Goal: Task Accomplishment & Management: Complete application form

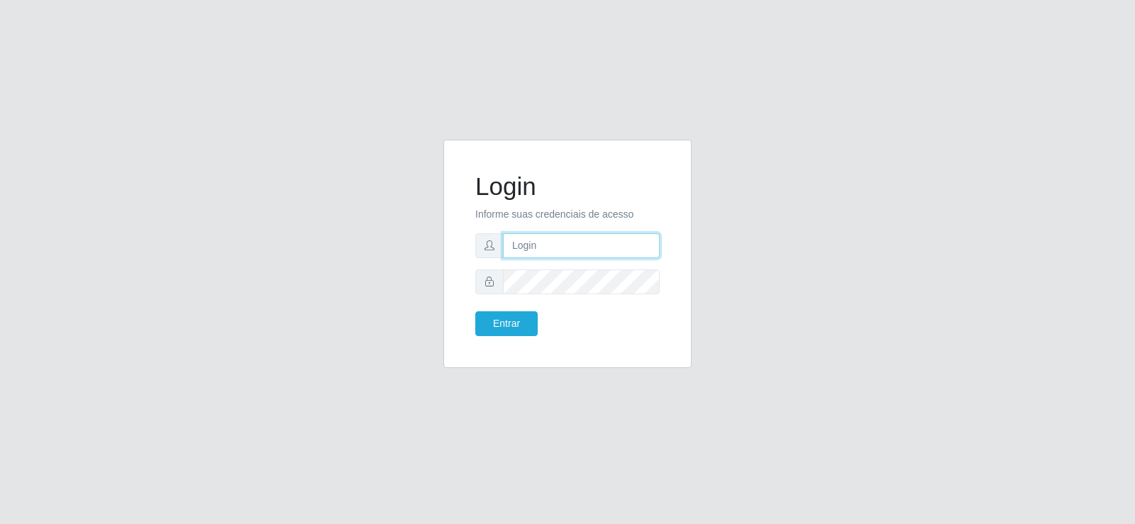
click at [571, 244] on input "text" at bounding box center [581, 245] width 157 height 25
type input "[EMAIL_ADDRESS][DOMAIN_NAME]"
click at [521, 321] on button "Entrar" at bounding box center [506, 323] width 62 height 25
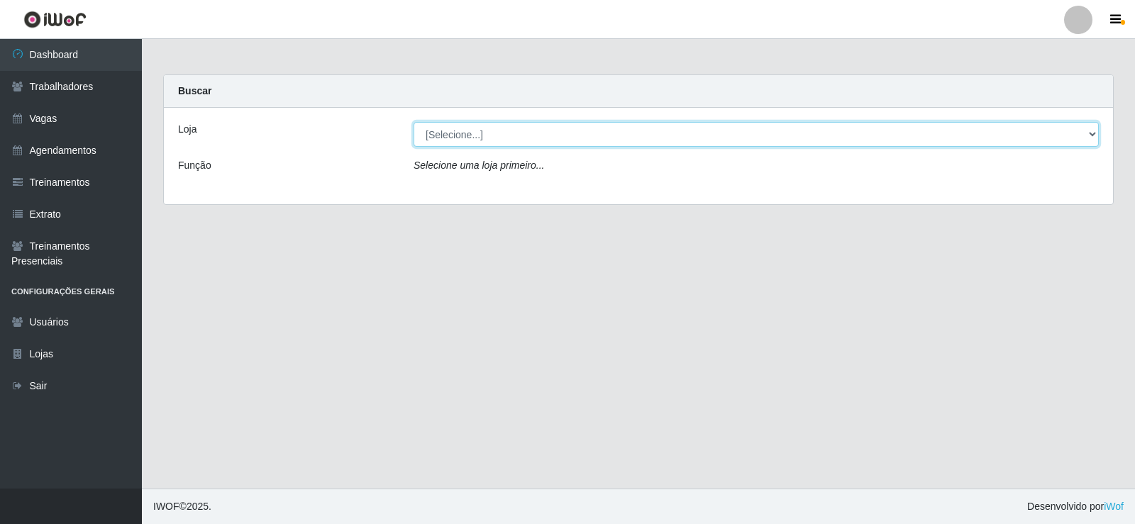
click at [434, 137] on select "[Selecione...] Iskisita Atakado - Centro de Distribuição" at bounding box center [756, 134] width 685 height 25
select select "425"
click at [414, 122] on select "[Selecione...] Iskisita Atakado - Centro de Distribuição" at bounding box center [756, 134] width 685 height 25
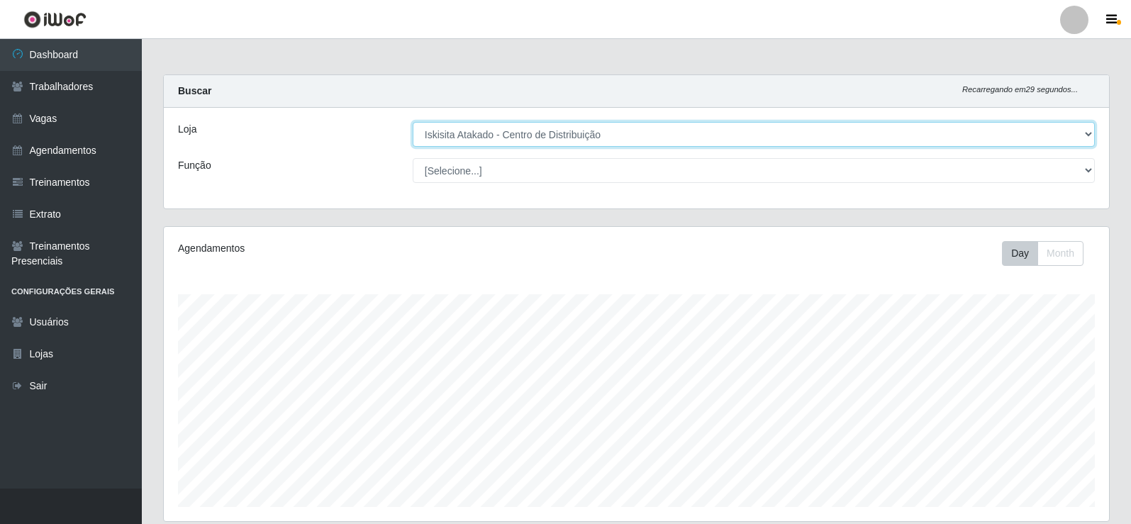
scroll to position [294, 946]
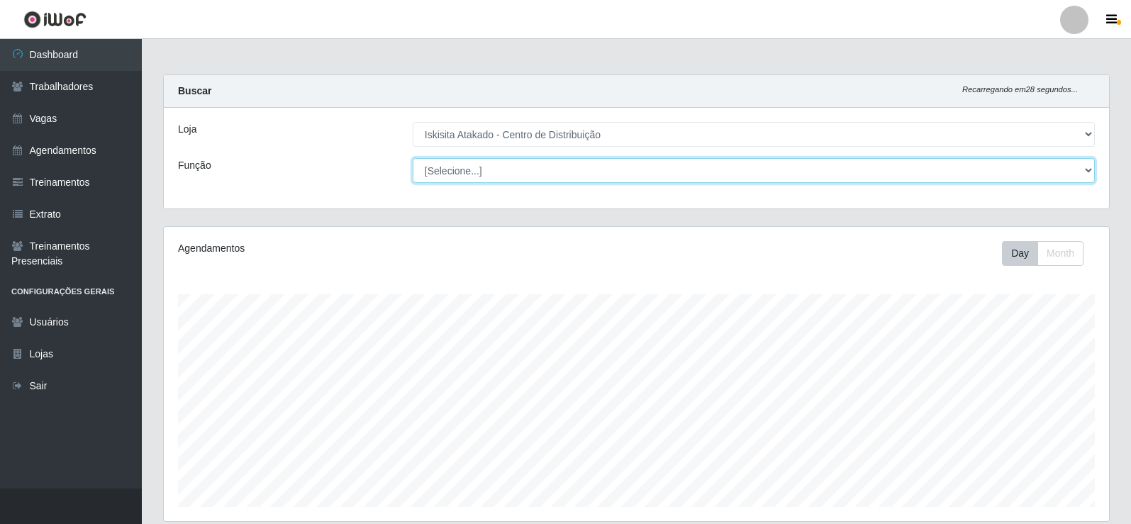
click at [460, 167] on select "[Selecione...] Auxiliar de Estoque Auxiliar de Estoque + Auxiliar de Estoque ++…" at bounding box center [754, 170] width 682 height 25
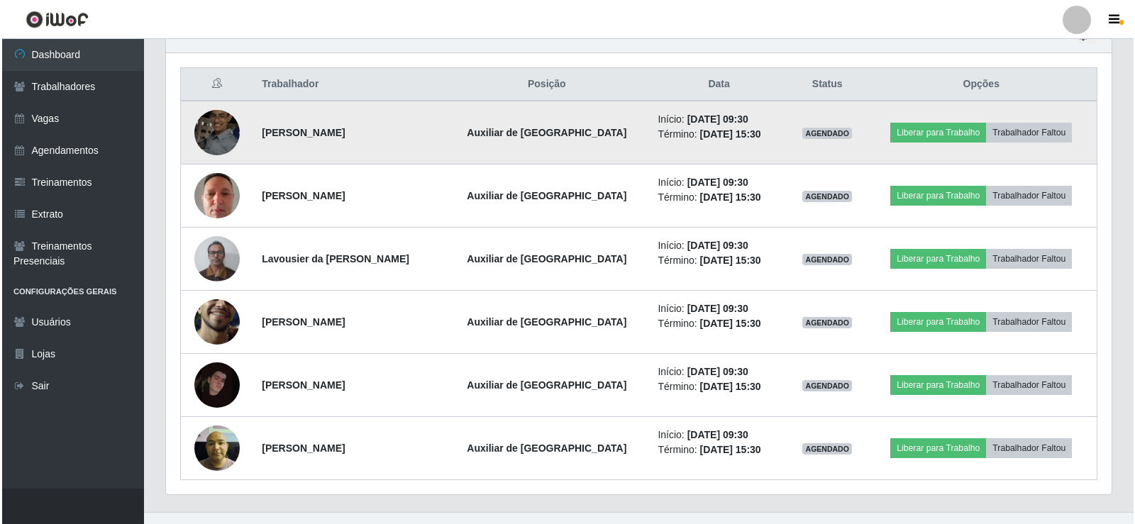
scroll to position [544, 0]
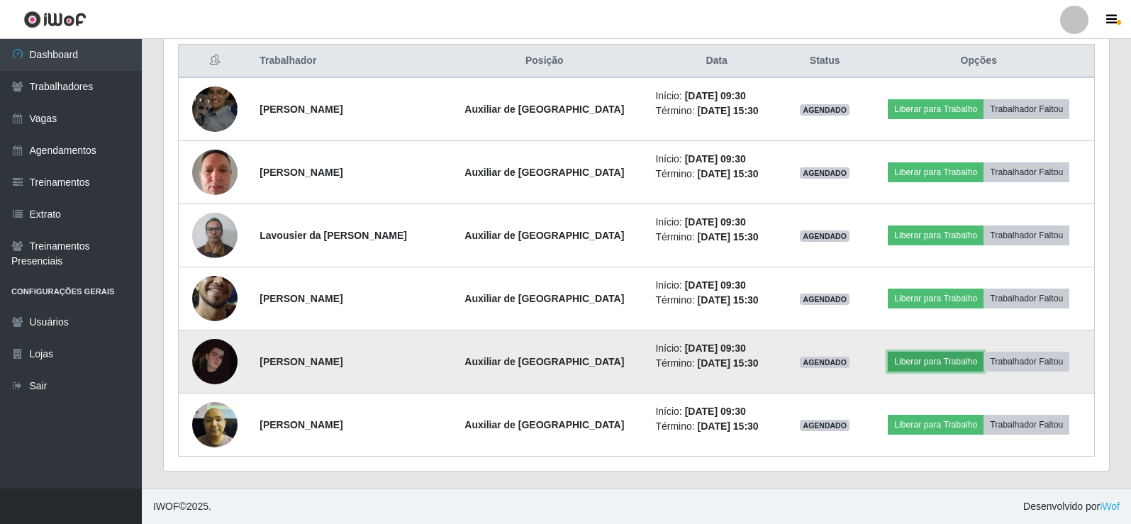
click at [932, 356] on button "Liberar para Trabalho" at bounding box center [936, 362] width 96 height 20
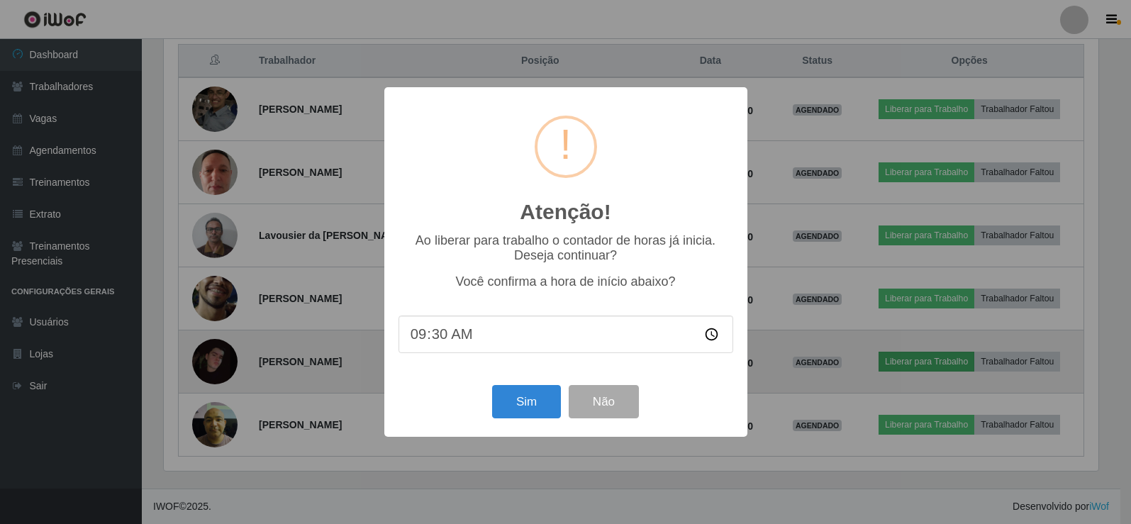
scroll to position [294, 939]
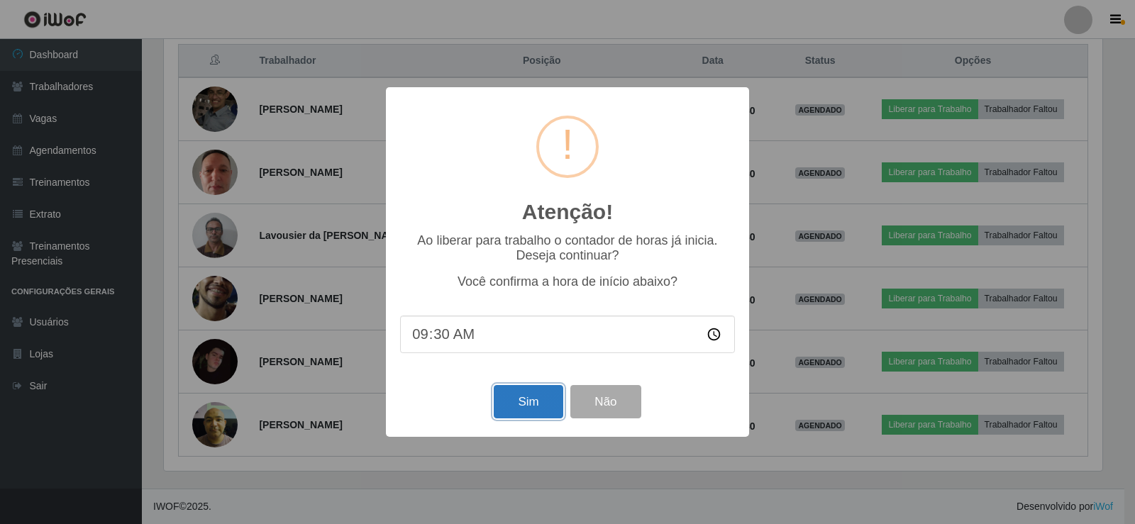
click at [527, 403] on button "Sim" at bounding box center [528, 401] width 69 height 33
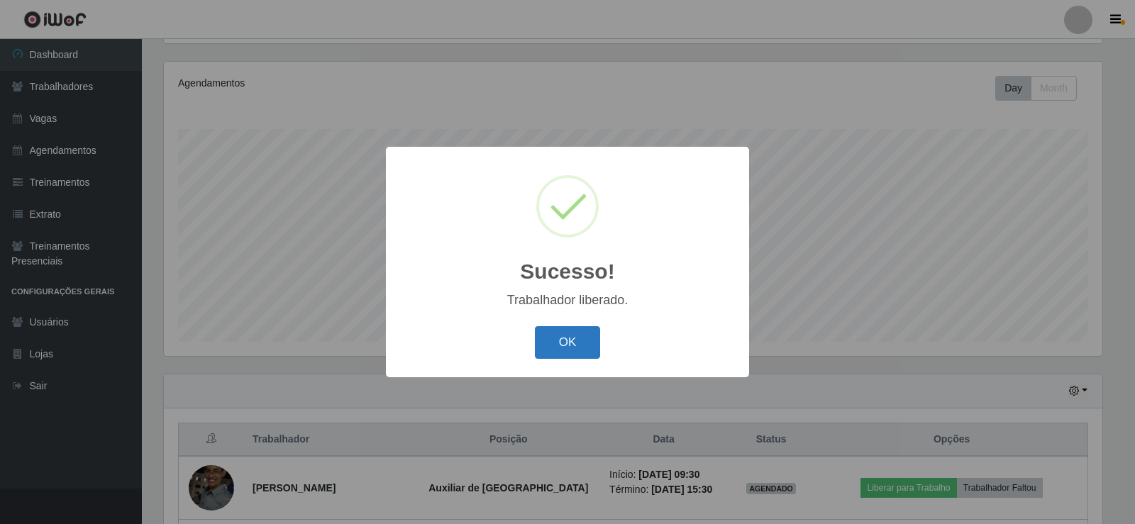
click at [570, 337] on button "OK" at bounding box center [568, 342] width 66 height 33
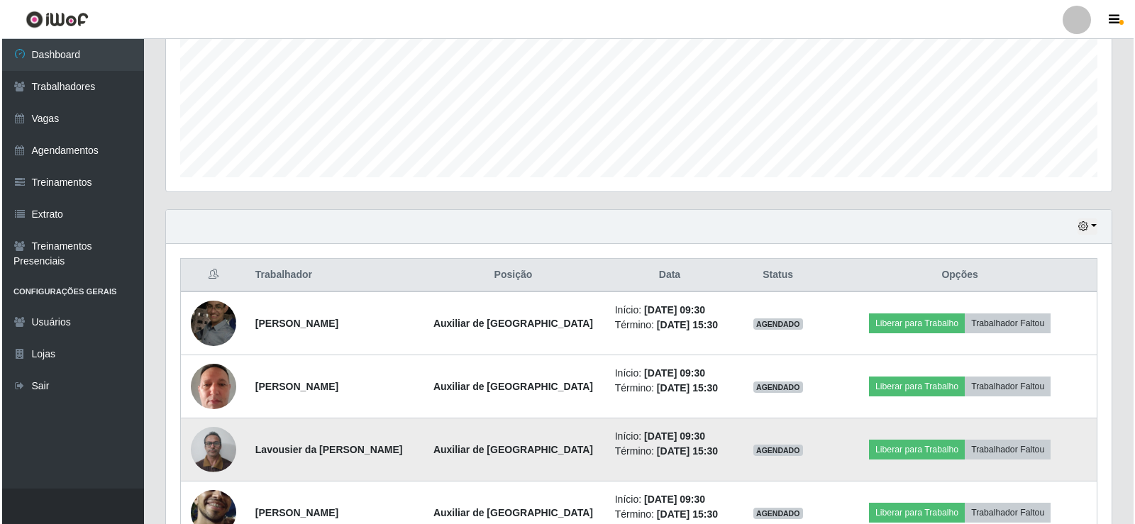
scroll to position [544, 0]
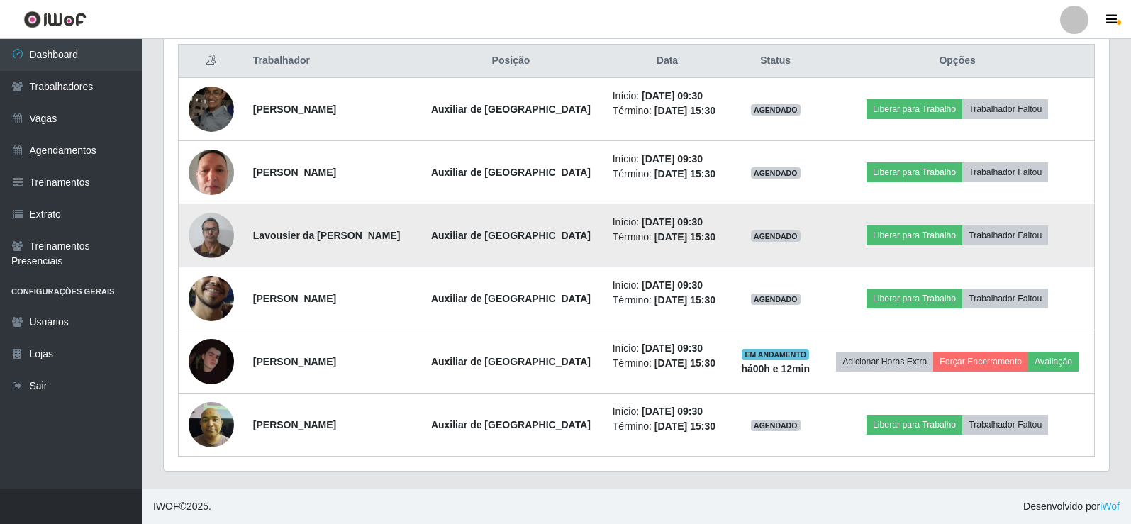
click at [210, 228] on img at bounding box center [211, 235] width 45 height 60
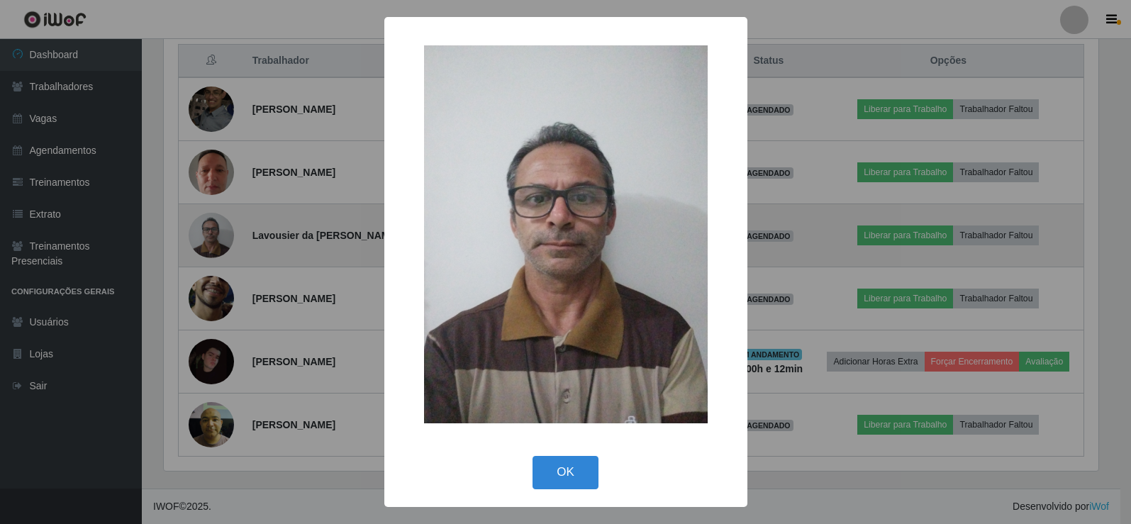
scroll to position [294, 939]
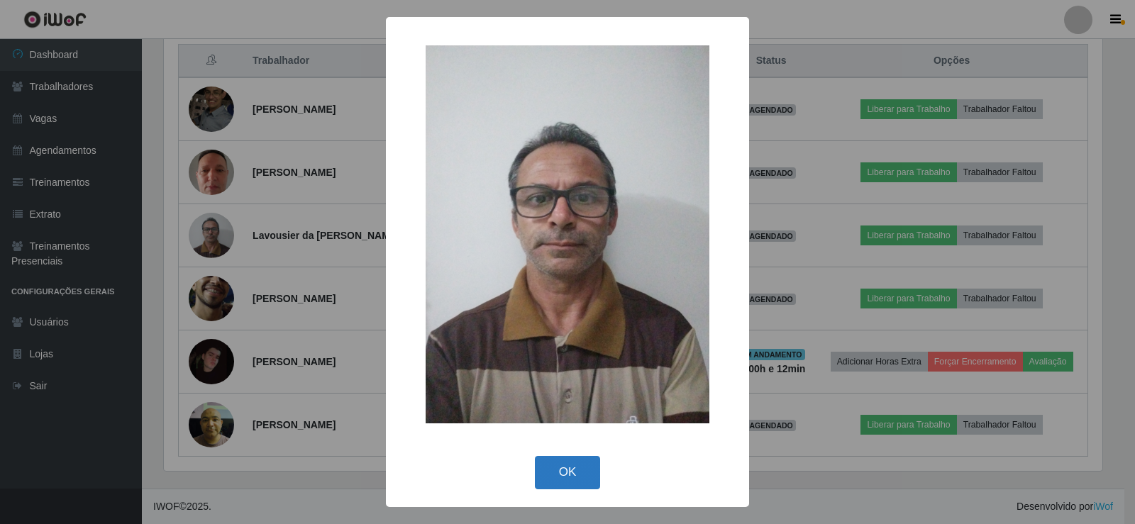
click at [568, 489] on button "OK" at bounding box center [568, 472] width 66 height 33
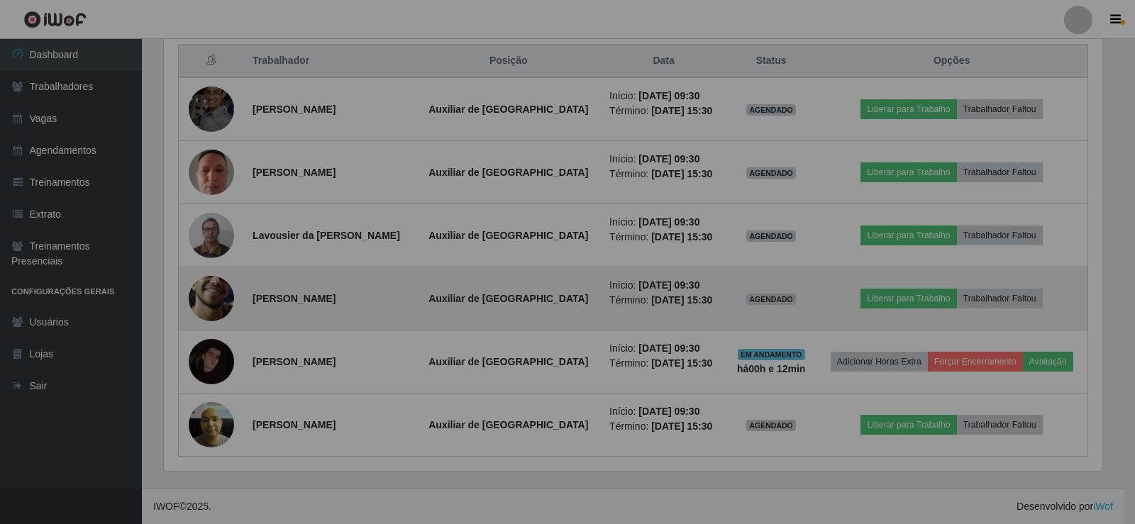
scroll to position [294, 946]
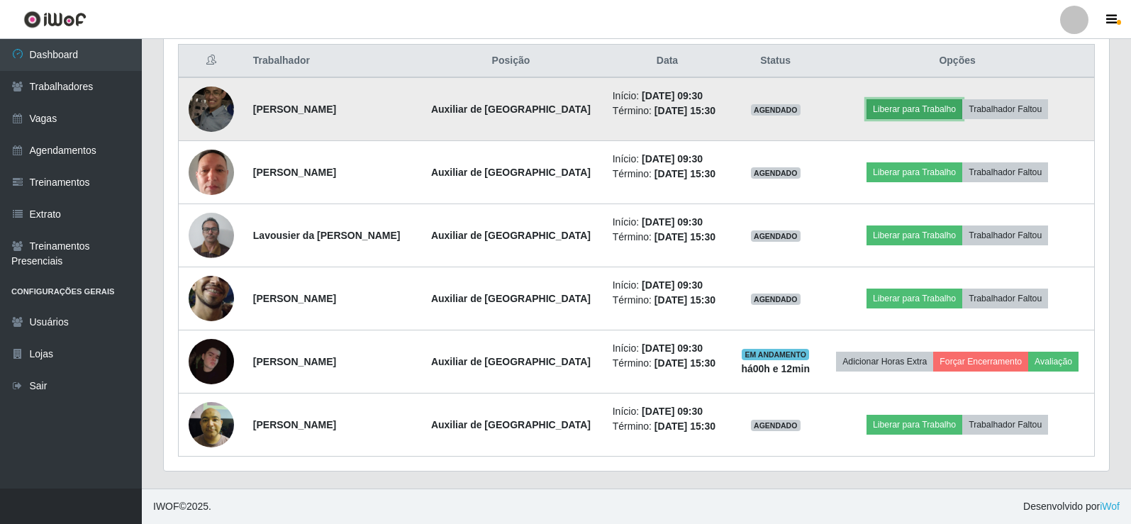
click at [886, 106] on button "Liberar para Trabalho" at bounding box center [915, 109] width 96 height 20
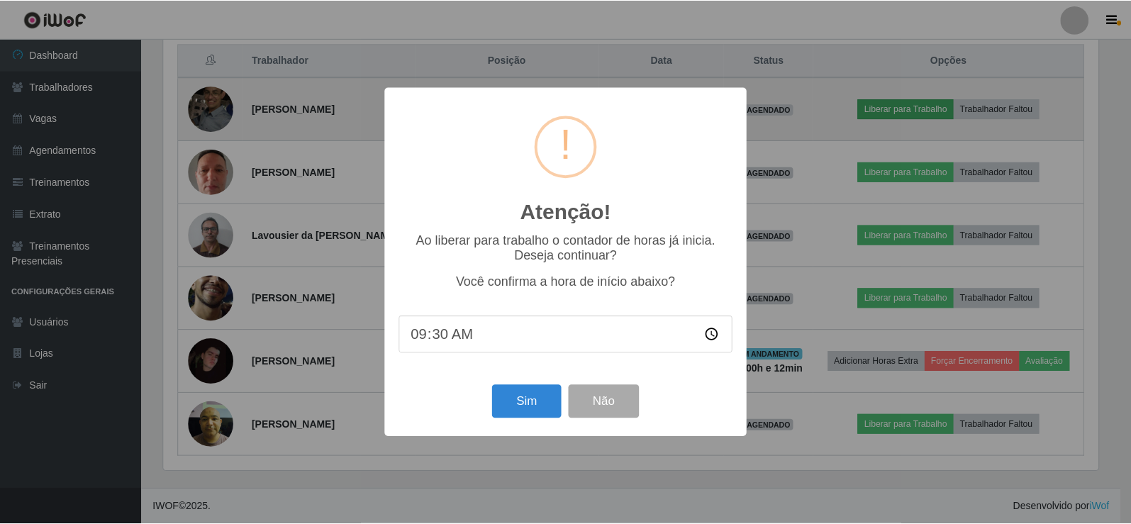
scroll to position [294, 939]
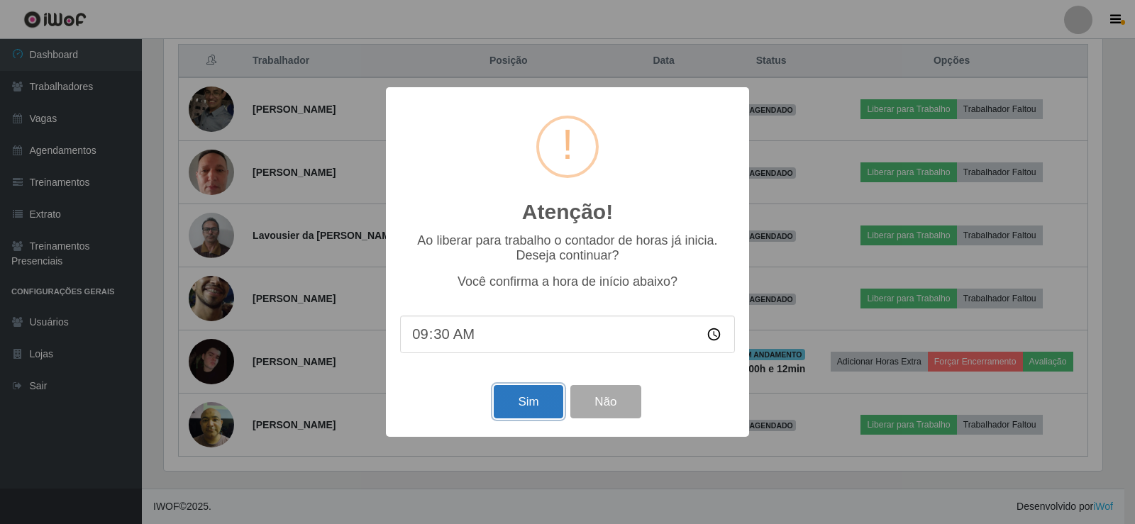
click at [522, 398] on button "Sim" at bounding box center [528, 401] width 69 height 33
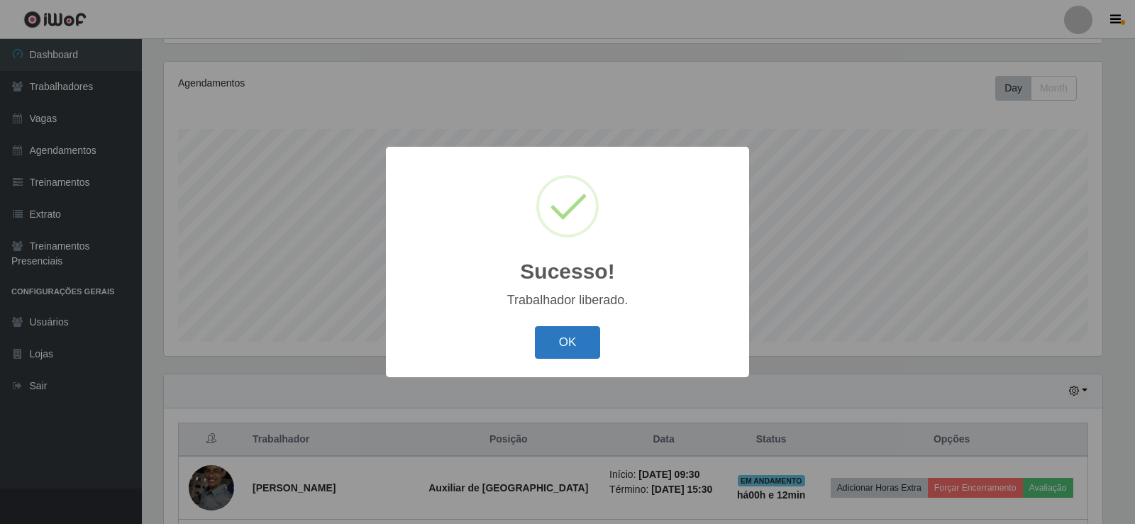
click at [575, 340] on button "OK" at bounding box center [568, 342] width 66 height 33
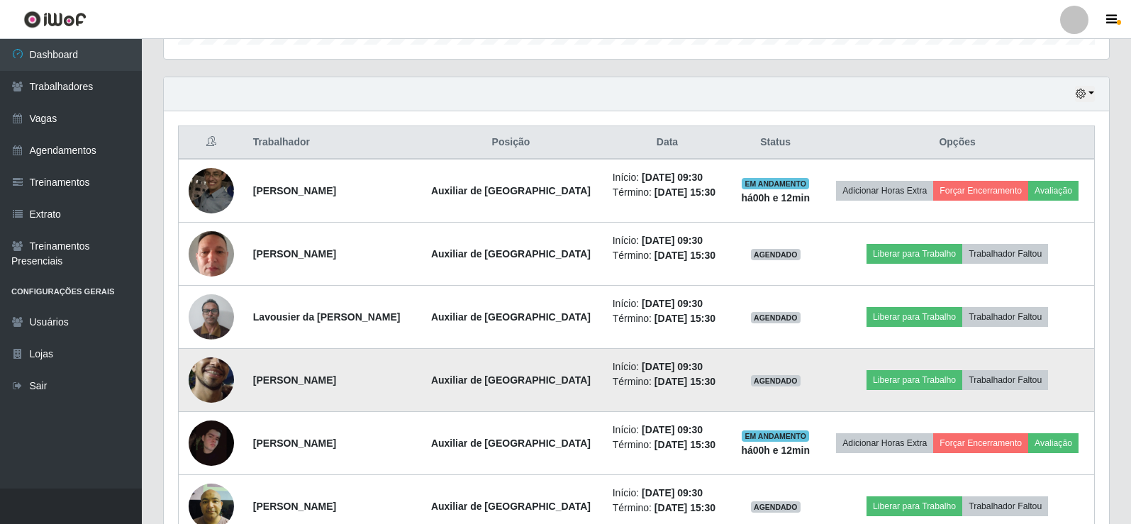
scroll to position [544, 0]
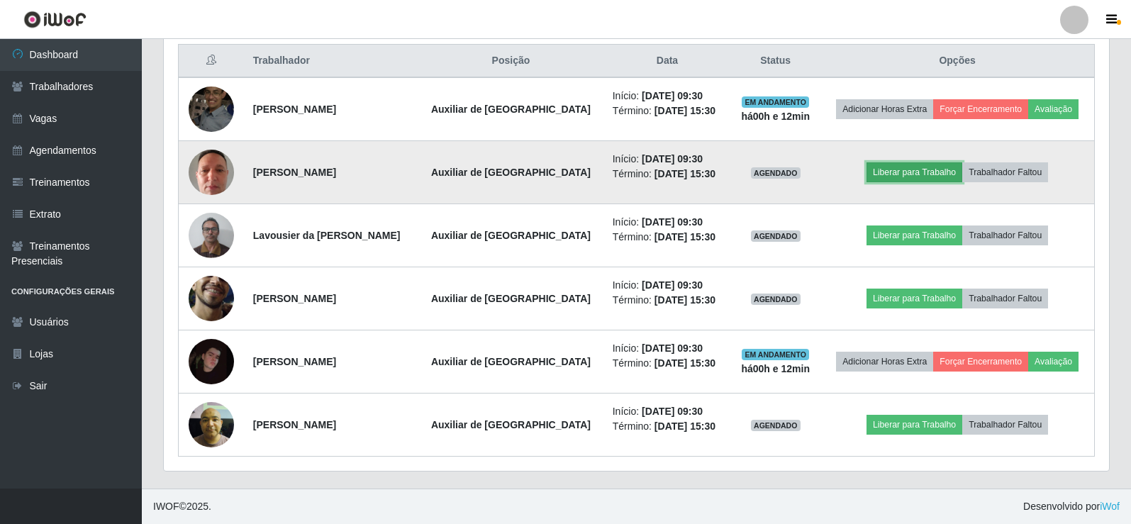
click at [890, 175] on button "Liberar para Trabalho" at bounding box center [915, 172] width 96 height 20
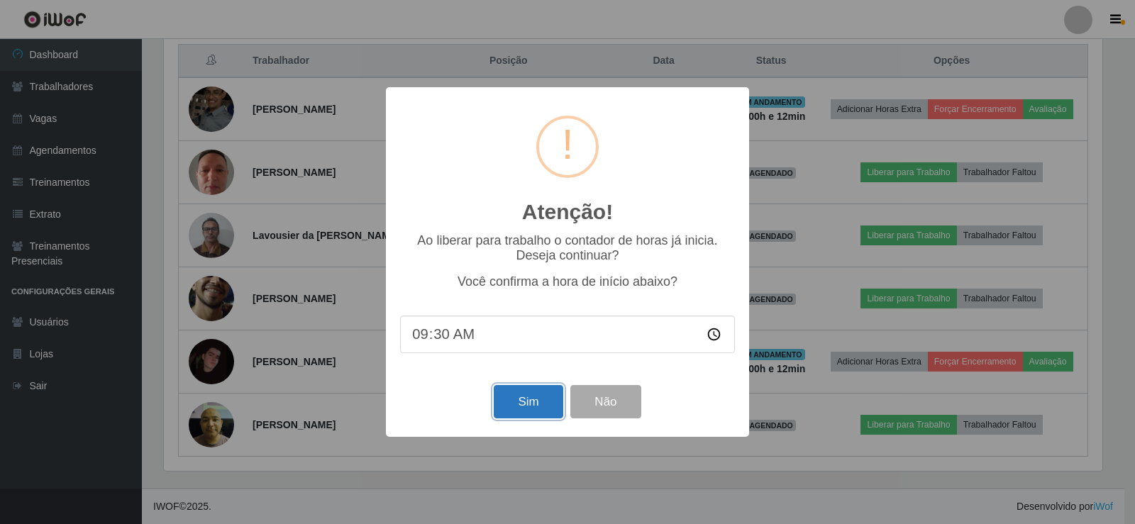
click at [524, 407] on button "Sim" at bounding box center [528, 401] width 69 height 33
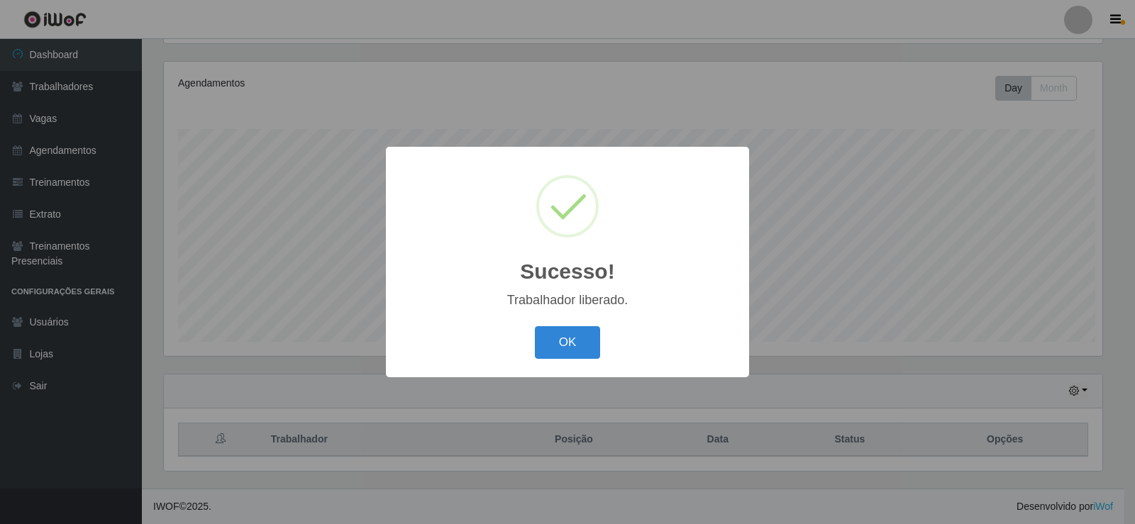
scroll to position [0, 0]
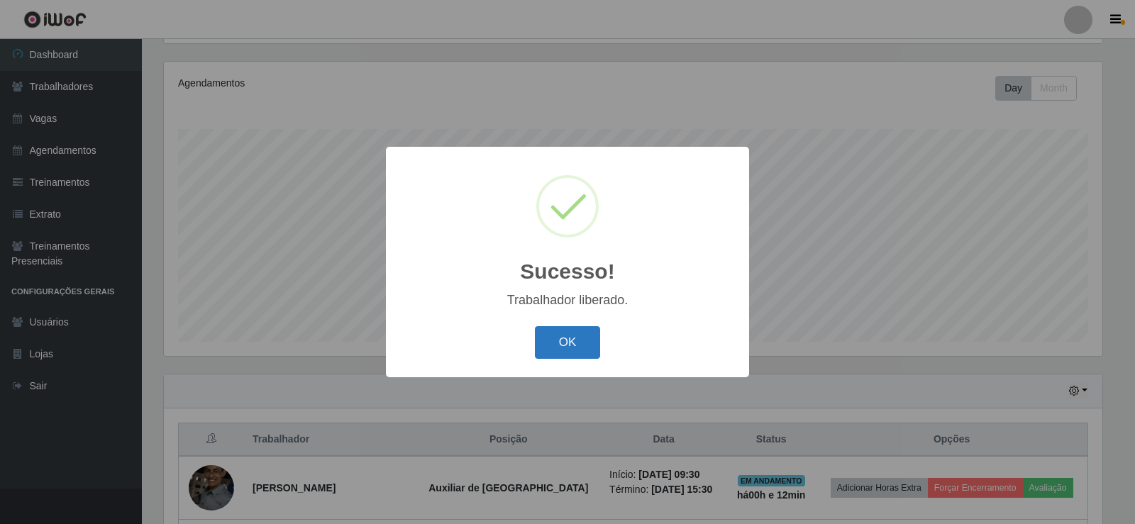
click at [584, 337] on button "OK" at bounding box center [568, 342] width 66 height 33
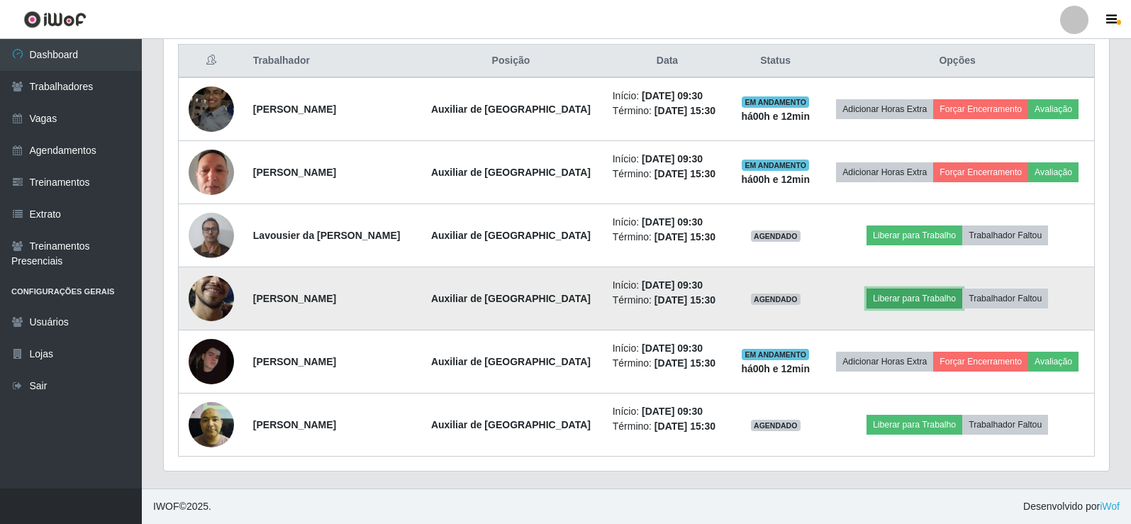
click at [902, 304] on button "Liberar para Trabalho" at bounding box center [915, 299] width 96 height 20
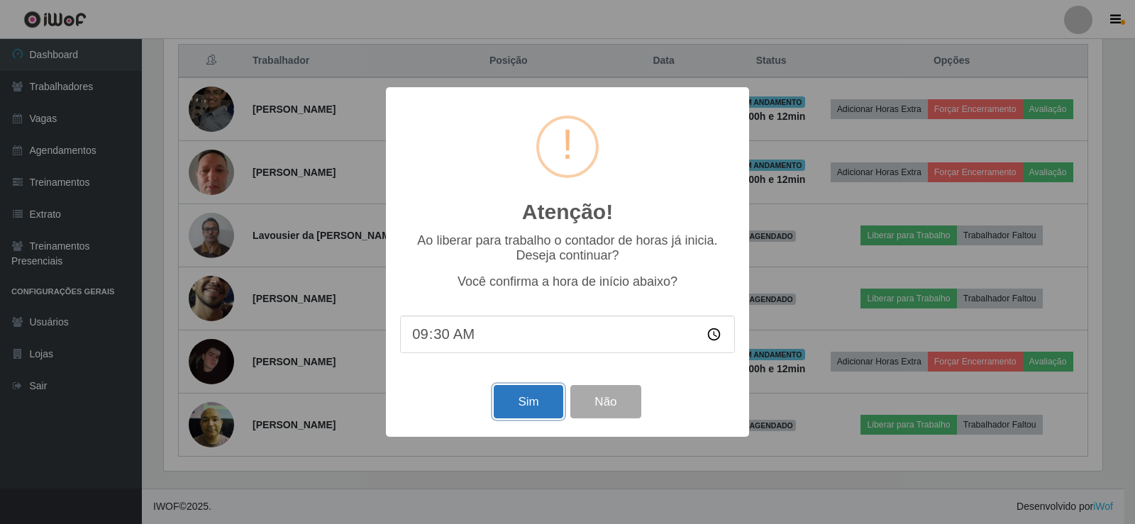
click at [528, 404] on button "Sim" at bounding box center [528, 401] width 69 height 33
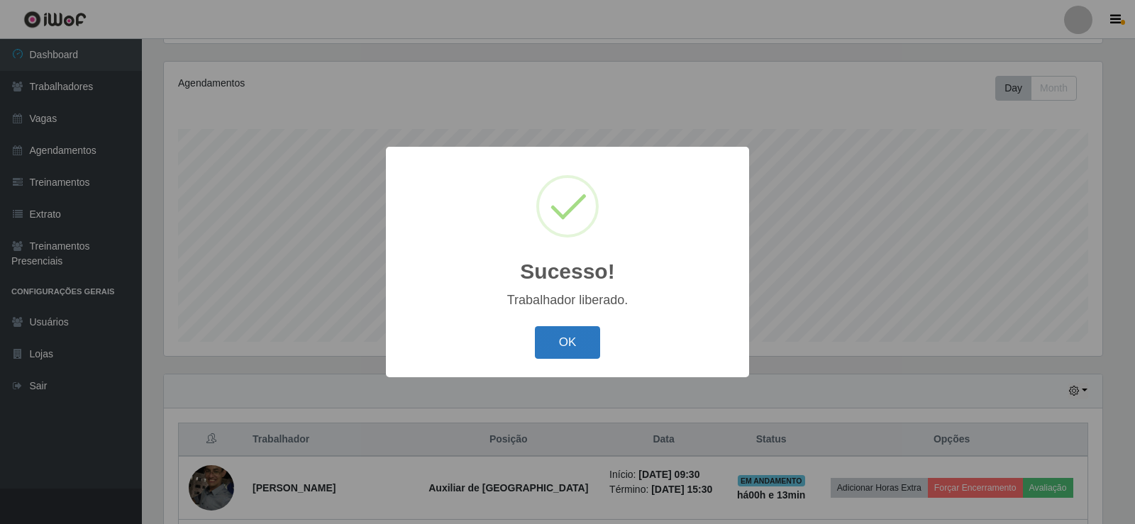
click at [567, 338] on button "OK" at bounding box center [568, 342] width 66 height 33
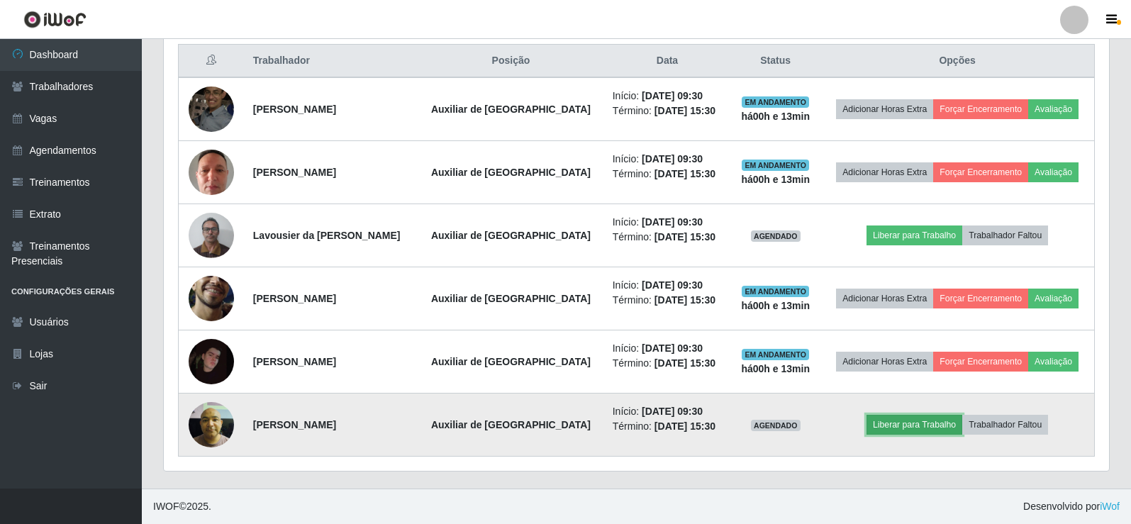
click at [871, 424] on button "Liberar para Trabalho" at bounding box center [915, 425] width 96 height 20
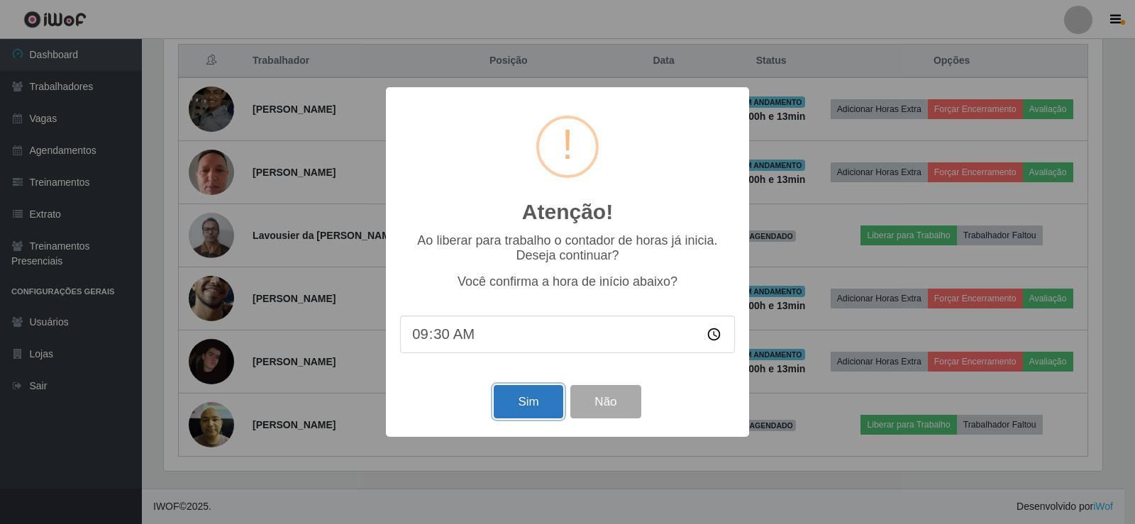
click at [526, 404] on button "Sim" at bounding box center [528, 401] width 69 height 33
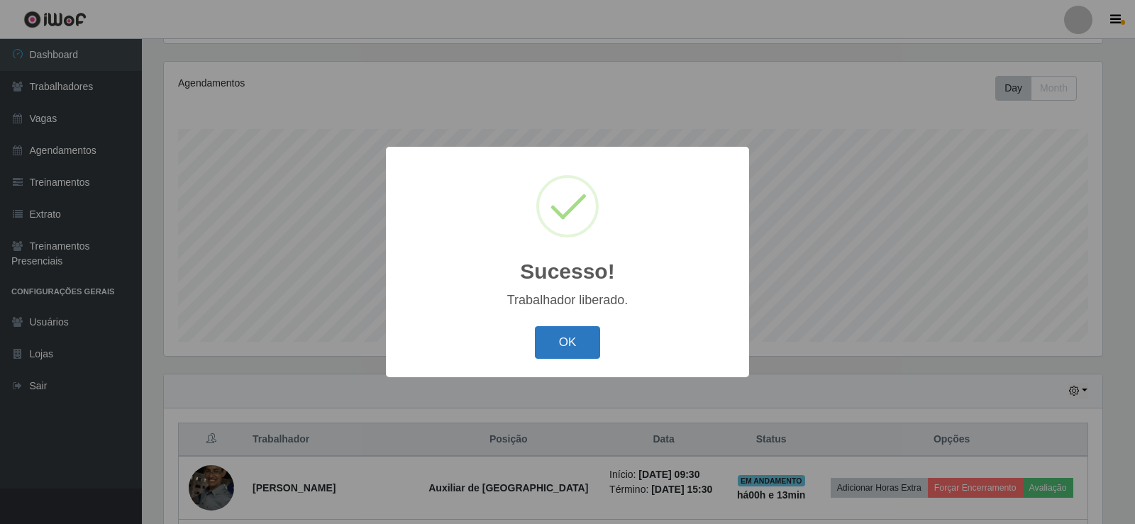
click at [565, 340] on button "OK" at bounding box center [568, 342] width 66 height 33
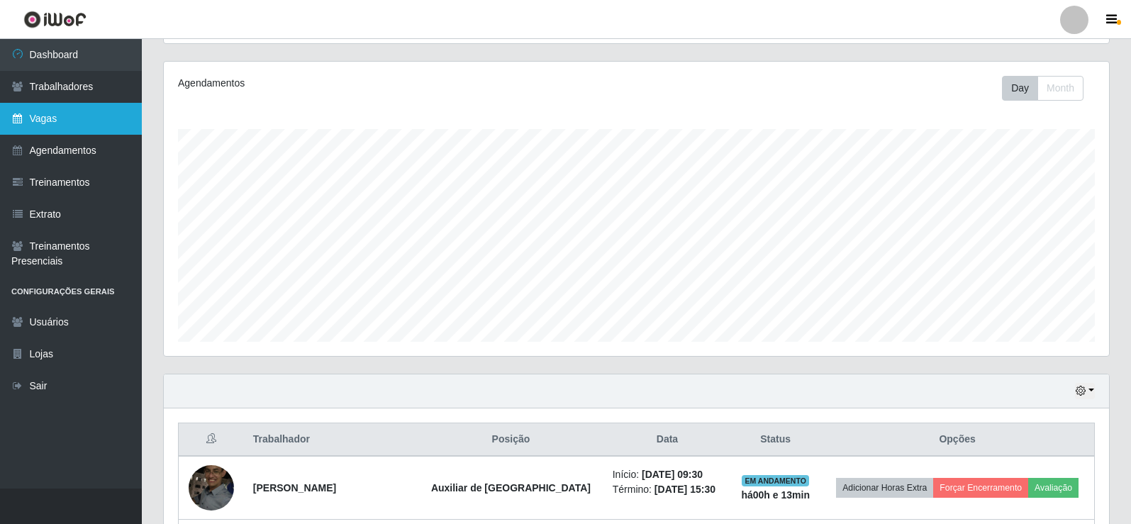
click at [79, 119] on link "Vagas" at bounding box center [71, 119] width 142 height 32
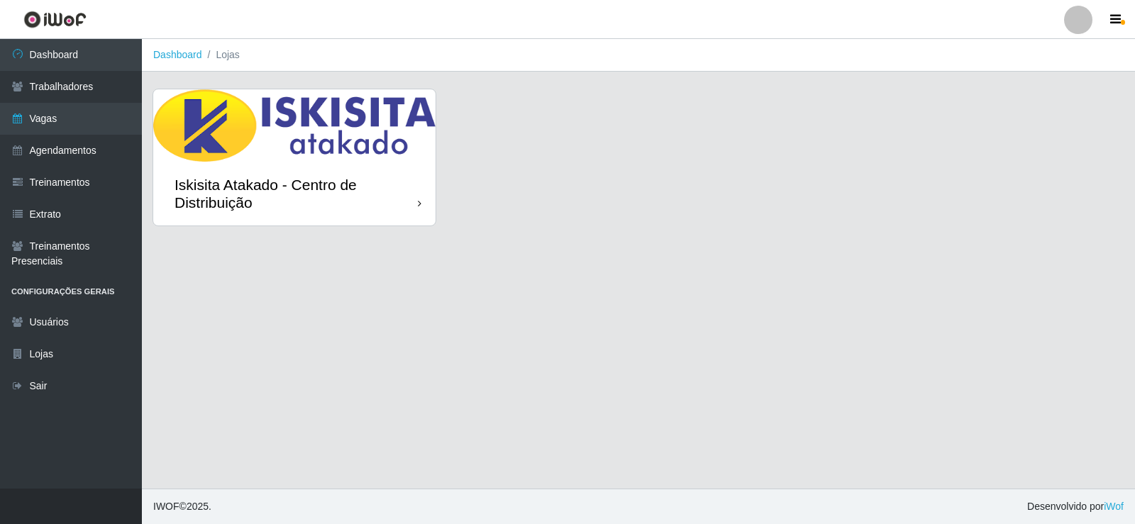
click at [279, 104] on link "Iskisita Atakado - Centro de Distribuição" at bounding box center [294, 157] width 282 height 136
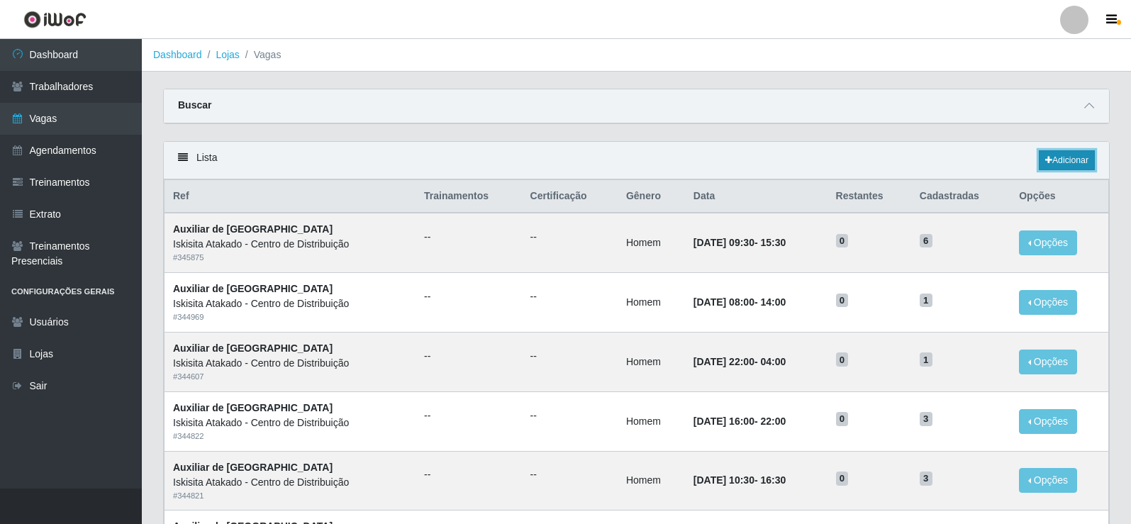
click at [1074, 158] on link "Adicionar" at bounding box center [1067, 160] width 56 height 20
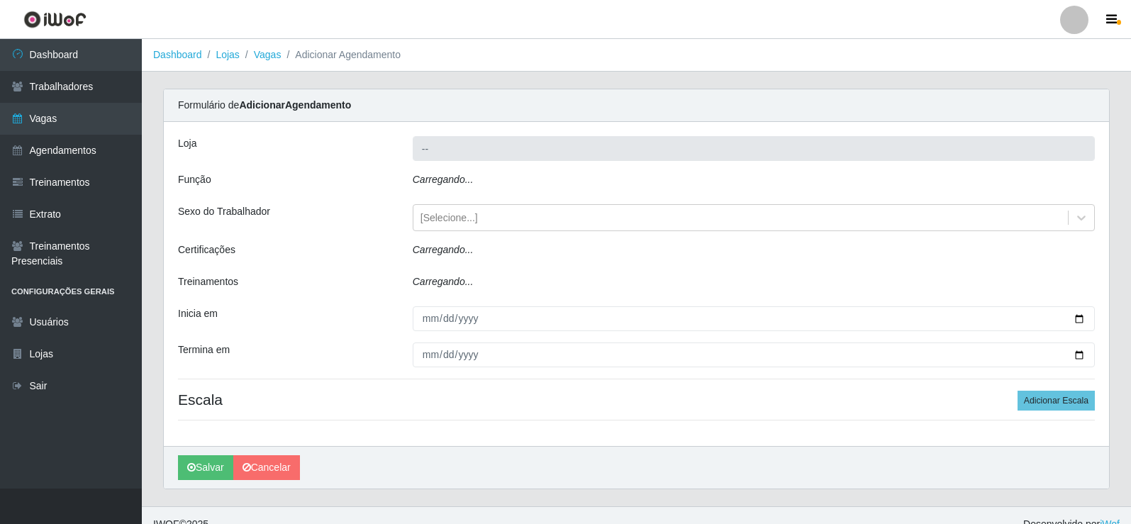
type input "Iskisita Atakado - Centro de Distribuição"
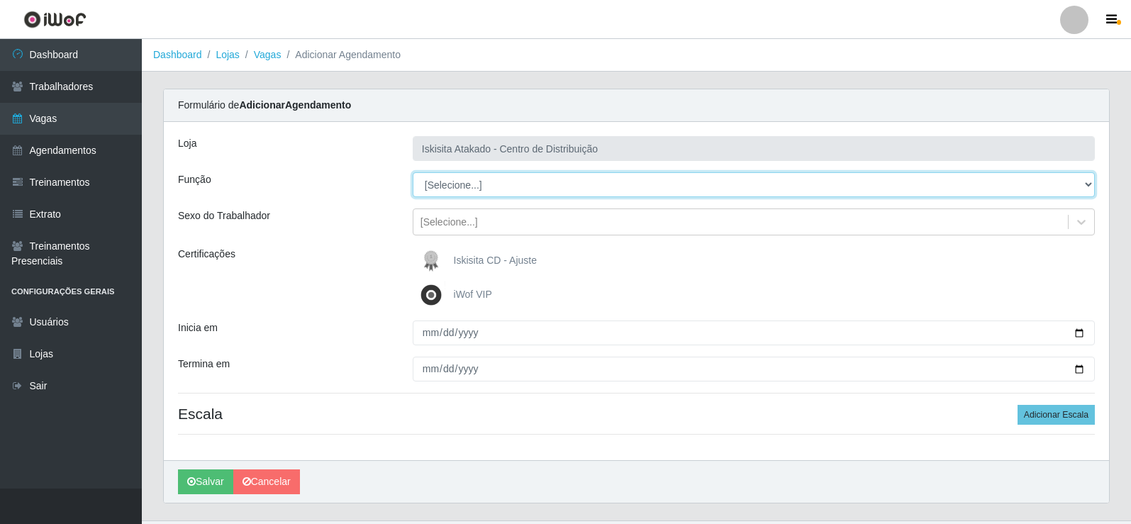
click at [480, 180] on select "[Selecione...] Auxiliar de Estoque Auxiliar de Estoque + Auxiliar de Estoque ++…" at bounding box center [754, 184] width 682 height 25
select select "75"
click at [413, 172] on select "[Selecione...] Auxiliar de Estoque Auxiliar de Estoque + Auxiliar de Estoque ++…" at bounding box center [754, 184] width 682 height 25
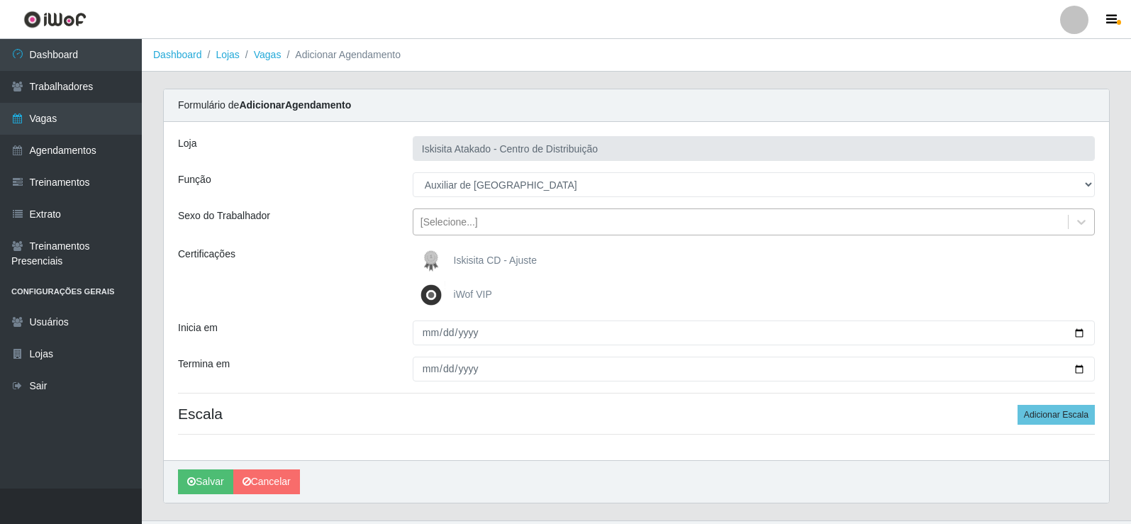
click at [502, 227] on div "[Selecione...]" at bounding box center [741, 222] width 655 height 23
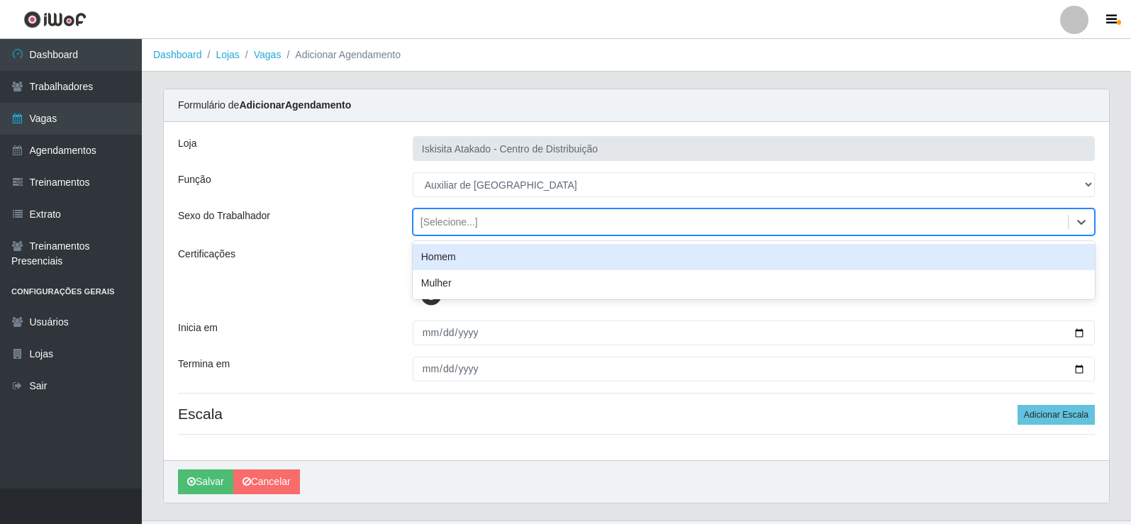
click at [484, 258] on div "Homem" at bounding box center [754, 257] width 682 height 26
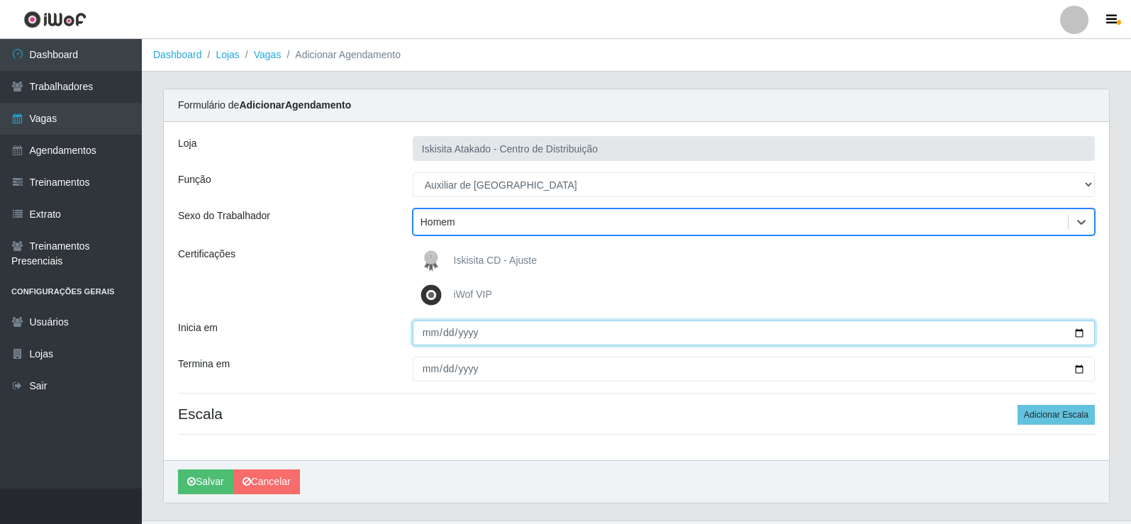
click at [426, 344] on input "Inicia em" at bounding box center [754, 333] width 682 height 25
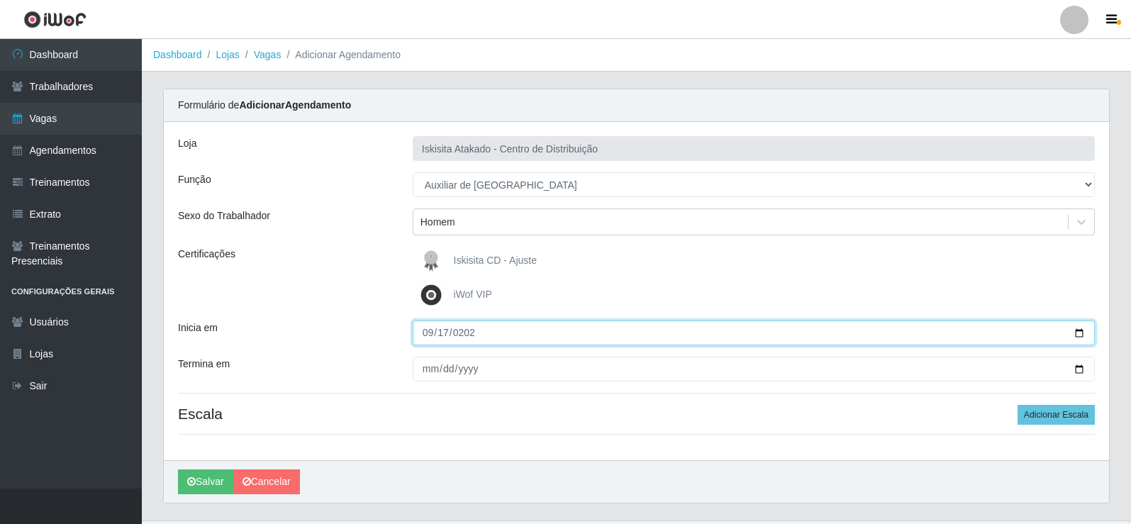
type input "[DATE]"
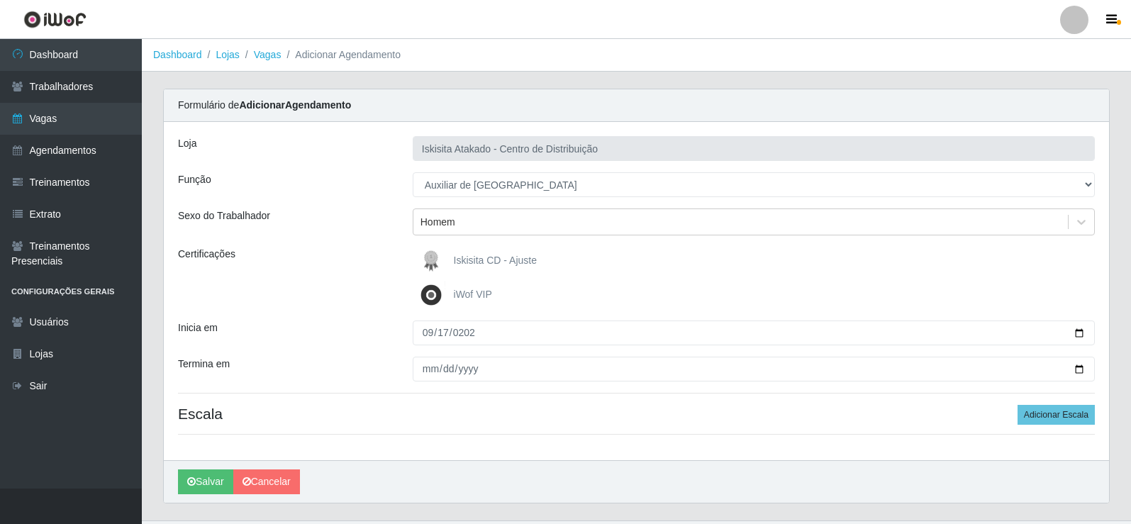
click at [372, 384] on div "[PERSON_NAME] Atakado - Centro de Distribuição Função [Selecione...] Auxiliar d…" at bounding box center [637, 291] width 946 height 338
click at [1058, 426] on div "[PERSON_NAME] Atakado - Centro de Distribuição Função [Selecione...] Auxiliar d…" at bounding box center [637, 291] width 946 height 338
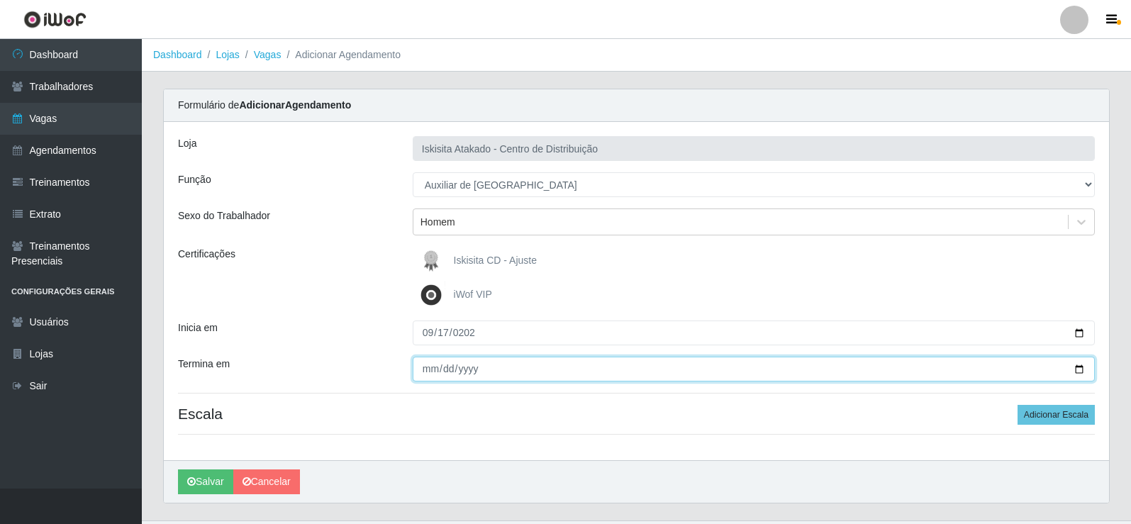
click at [427, 372] on input "[DATE]" at bounding box center [754, 369] width 682 height 25
type input "[DATE]"
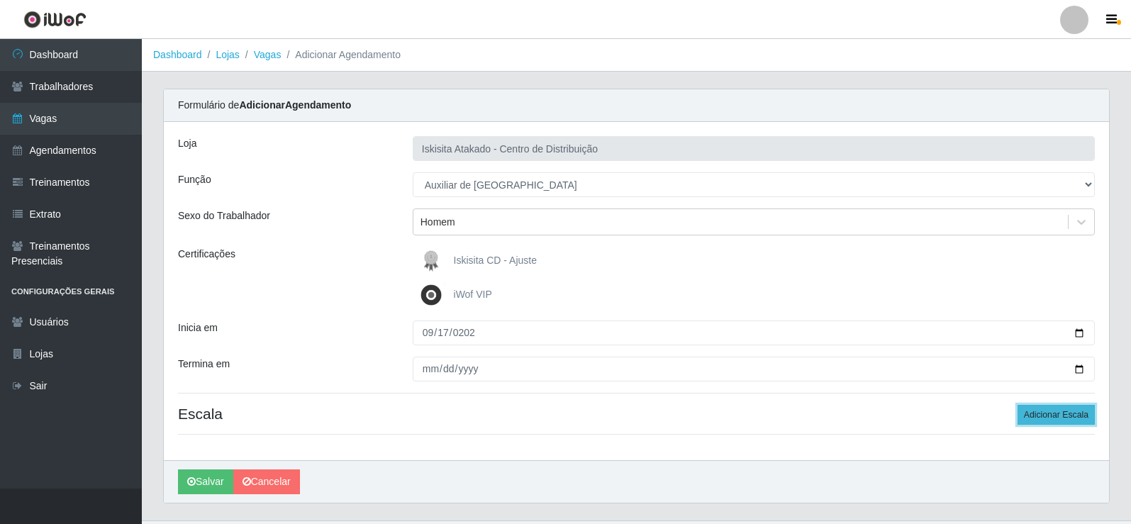
click at [1081, 411] on button "Adicionar Escala" at bounding box center [1056, 415] width 77 height 20
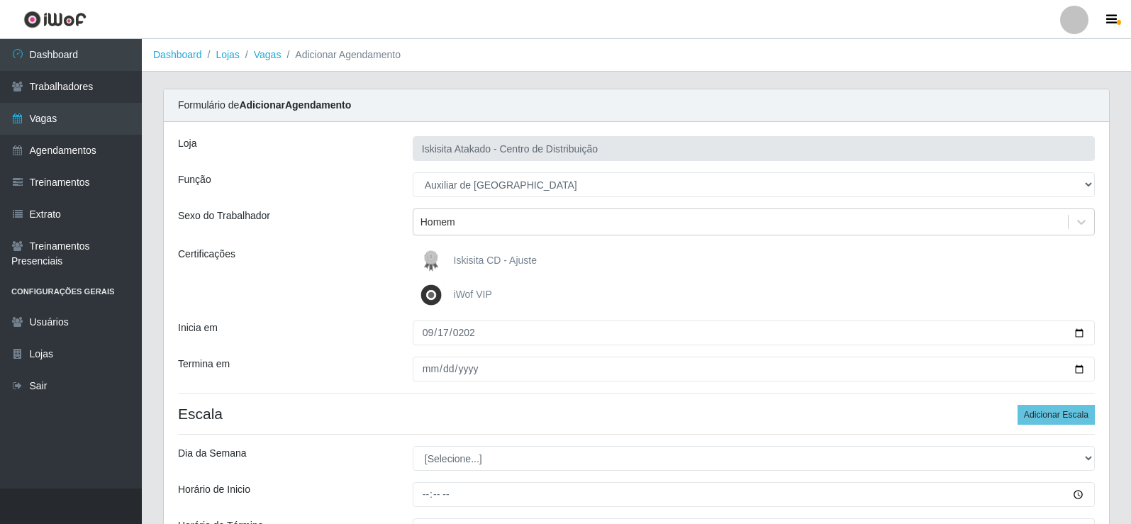
click at [340, 336] on div "Inicia em" at bounding box center [284, 333] width 235 height 25
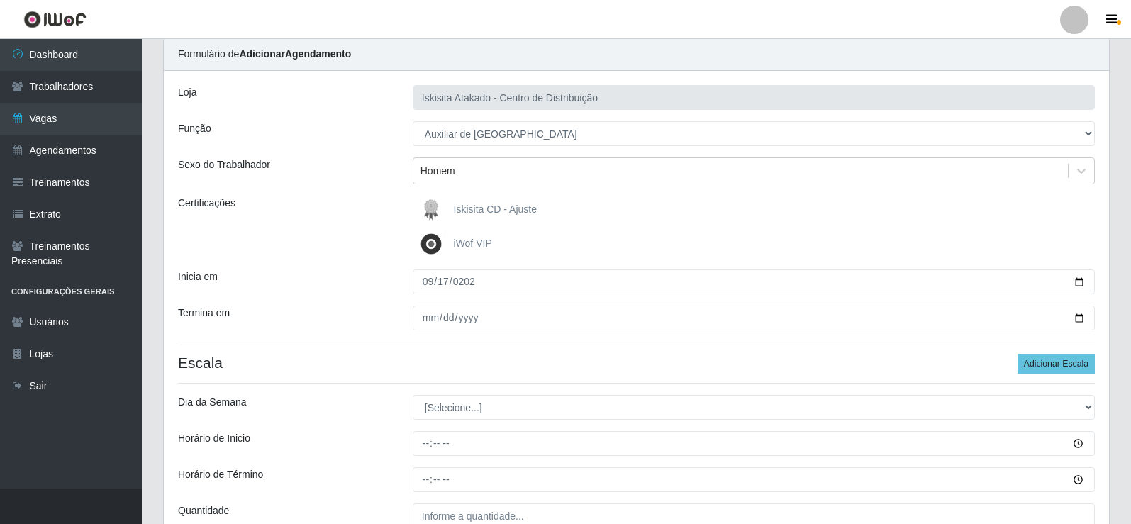
scroll to position [189, 0]
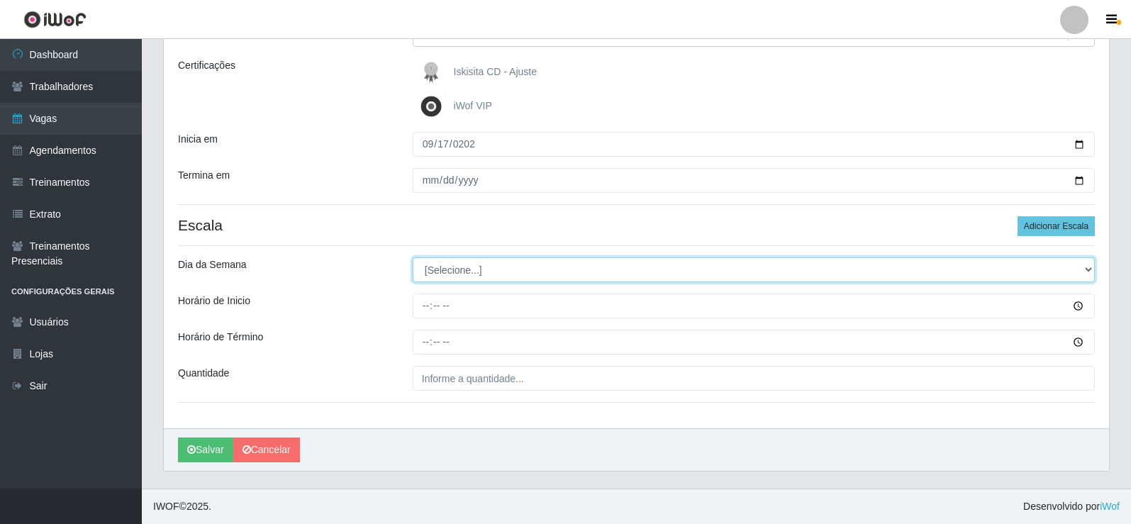
click at [480, 264] on select "[Selecione...] Segunda Terça Quarta Quinta Sexta Sábado Domingo" at bounding box center [754, 270] width 682 height 25
click at [413, 258] on select "[Selecione...] Segunda Terça Quarta Quinta Sexta Sábado Domingo" at bounding box center [754, 270] width 682 height 25
click at [455, 270] on select "[Selecione...] Segunda Terça Quarta Quinta Sexta Sábado Domingo" at bounding box center [754, 270] width 682 height 25
select select "3"
click at [413, 258] on select "[Selecione...] Segunda Terça Quarta Quinta Sexta Sábado Domingo" at bounding box center [754, 270] width 682 height 25
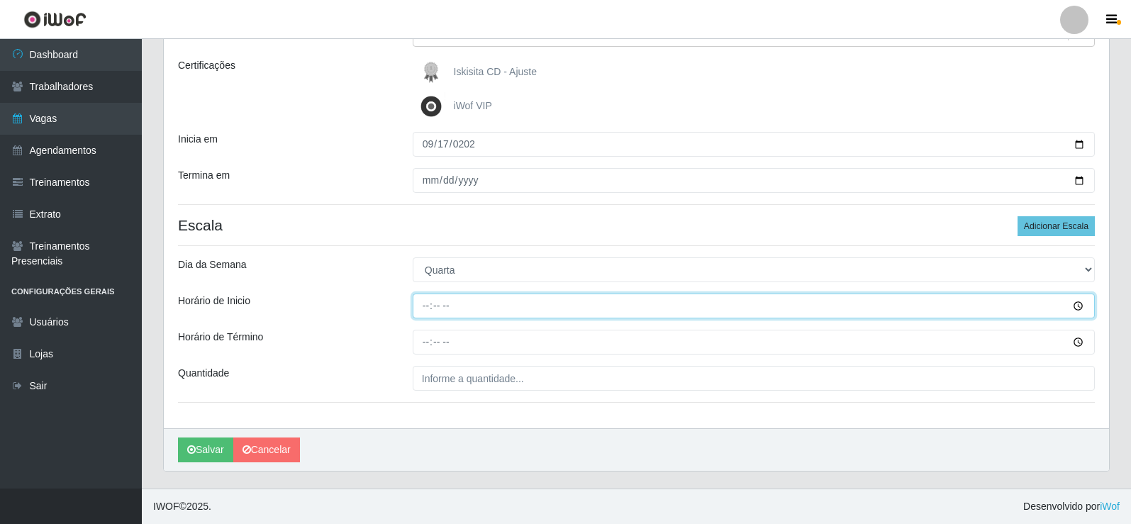
click at [427, 311] on input "Horário de Inicio" at bounding box center [754, 306] width 682 height 25
type input "22:00"
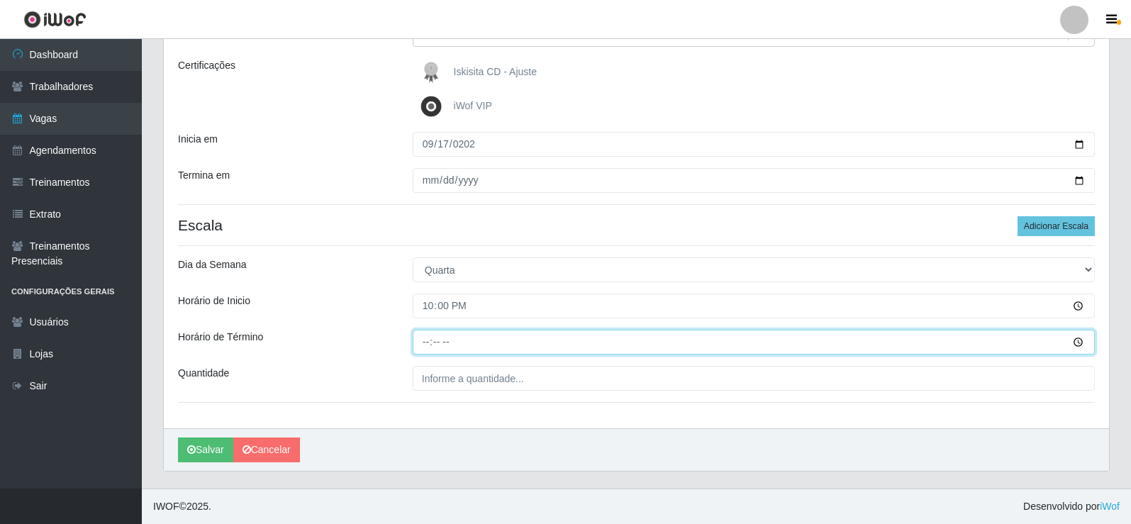
type input "04:00"
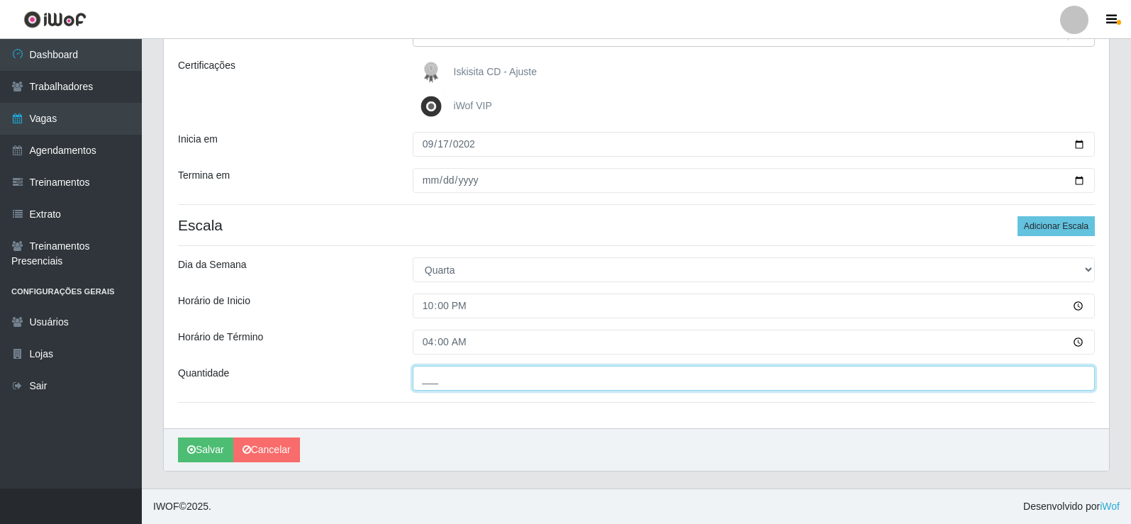
click at [448, 377] on input "___" at bounding box center [754, 378] width 682 height 25
type input "1__"
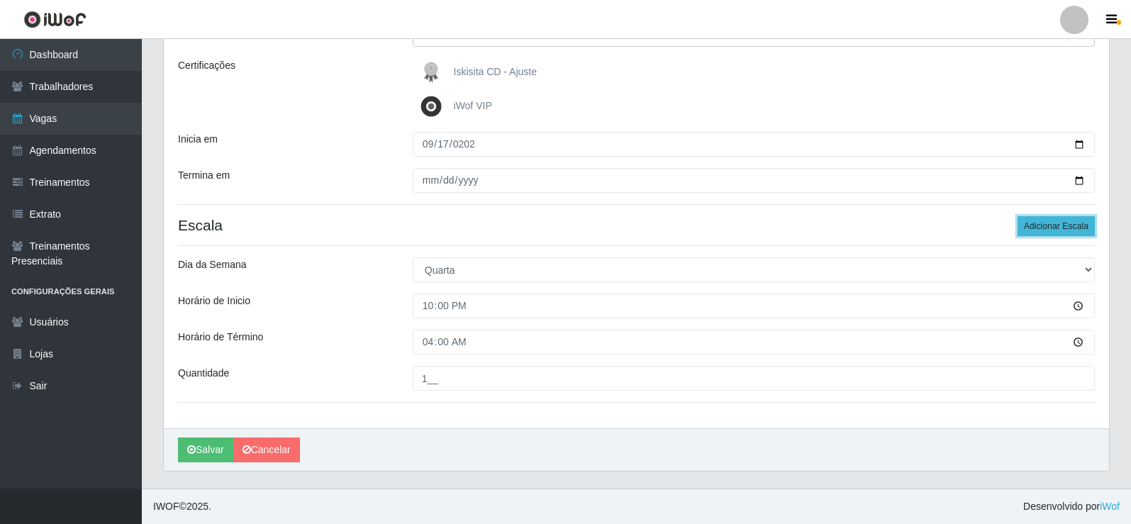
click at [1051, 225] on button "Adicionar Escala" at bounding box center [1056, 226] width 77 height 20
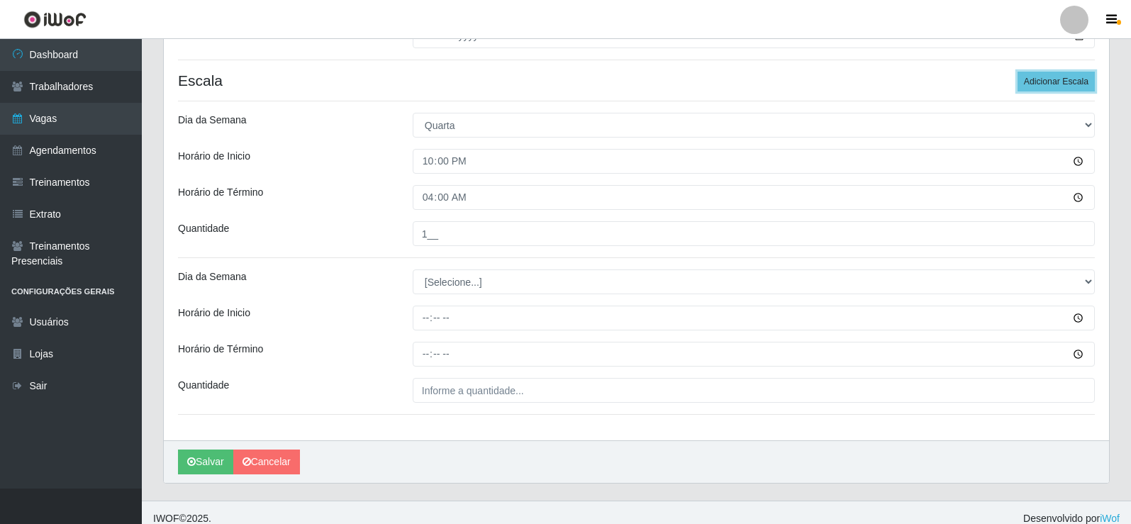
scroll to position [345, 0]
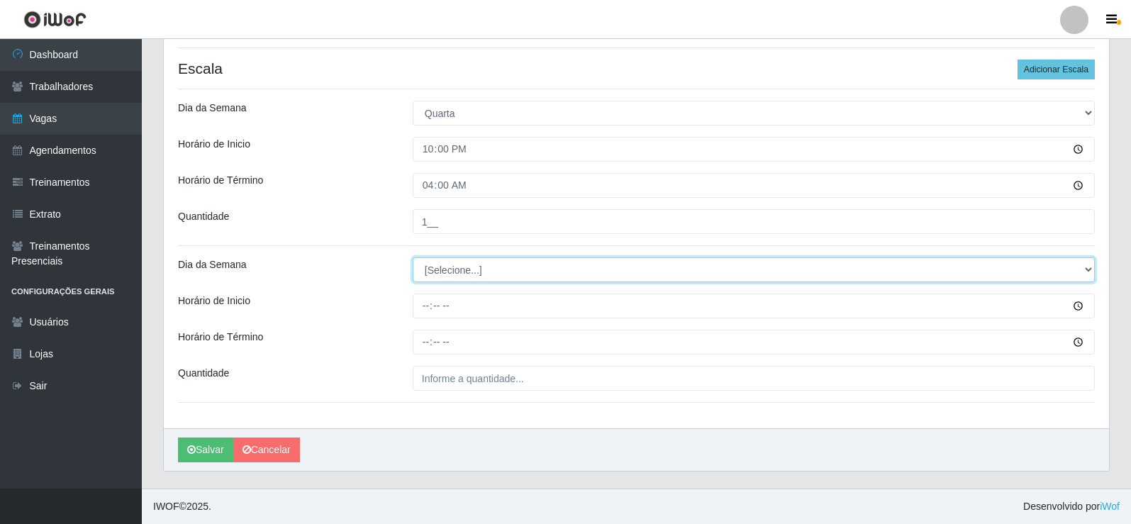
click at [485, 264] on select "[Selecione...] Segunda Terça Quarta Quinta Sexta Sábado Domingo" at bounding box center [754, 270] width 682 height 25
select select "4"
click at [413, 258] on select "[Selecione...] Segunda Terça Quarta Quinta Sexta Sábado Domingo" at bounding box center [754, 270] width 682 height 25
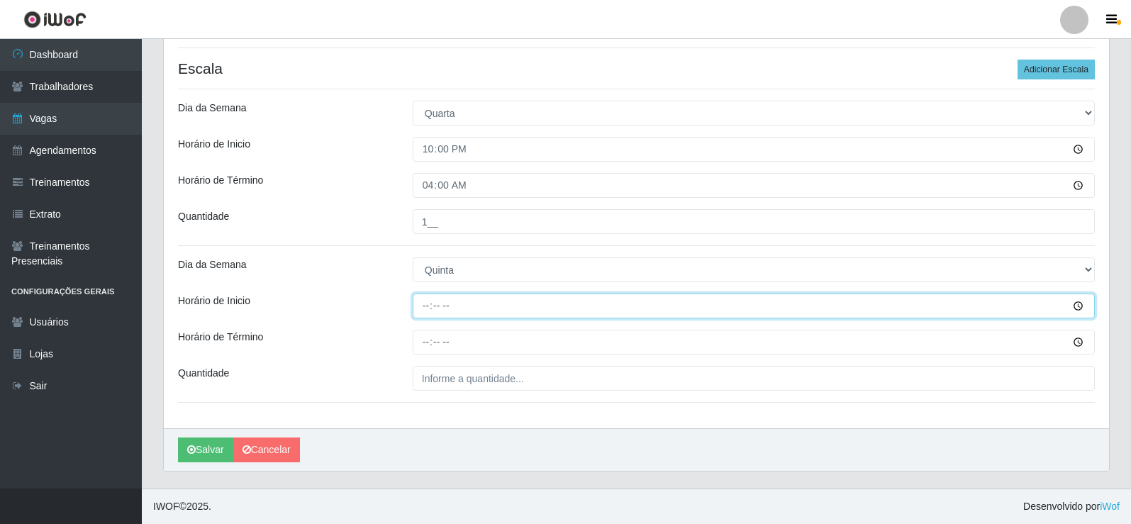
click at [418, 314] on input "Horário de Inicio" at bounding box center [754, 306] width 682 height 25
click at [449, 302] on input "Horário de Inicio" at bounding box center [754, 306] width 682 height 25
click at [439, 309] on input "Horário de Inicio" at bounding box center [754, 306] width 682 height 25
type input "22:00"
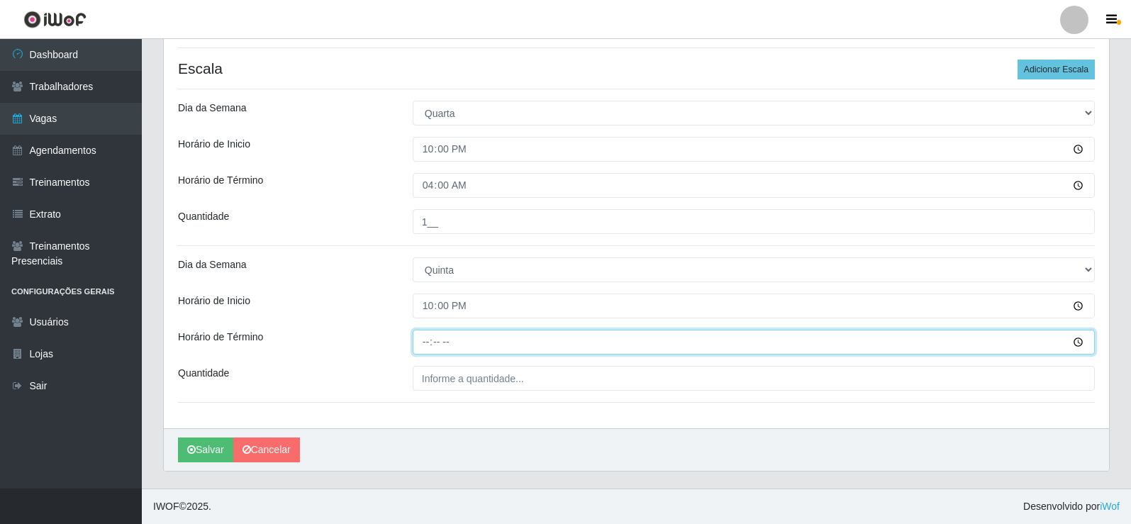
type input "04:00"
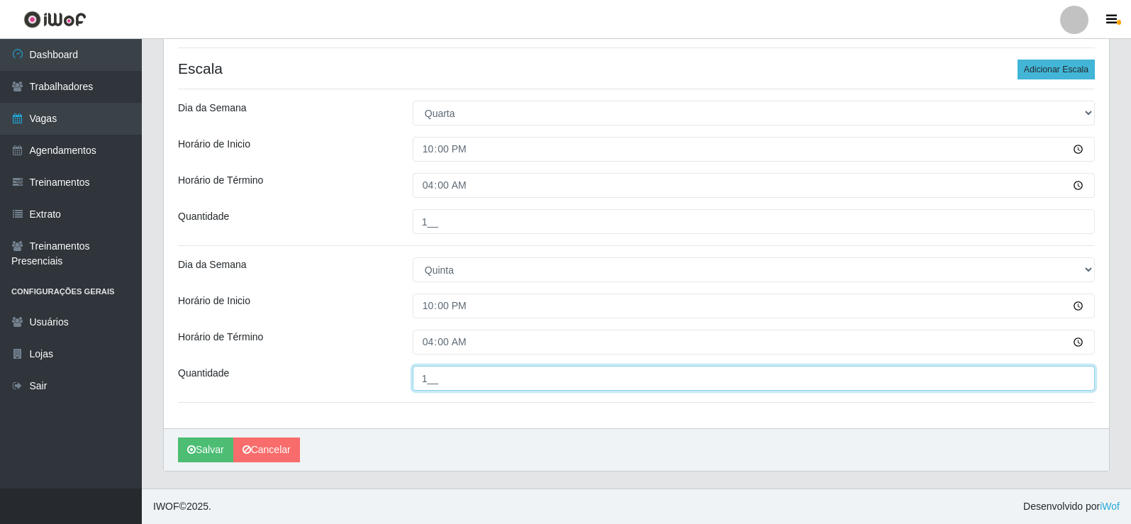
type input "1__"
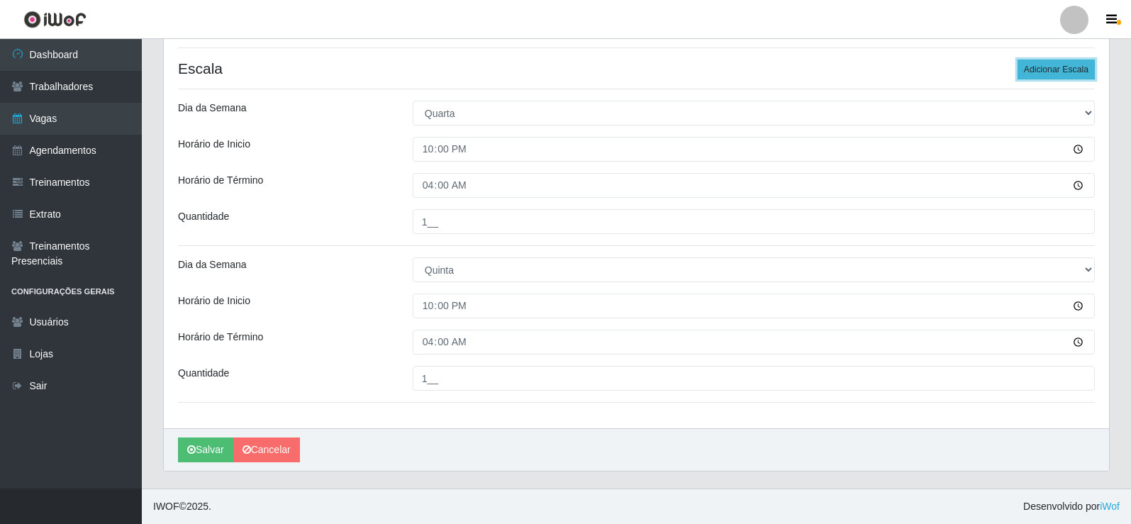
click at [1040, 68] on button "Adicionar Escala" at bounding box center [1056, 70] width 77 height 20
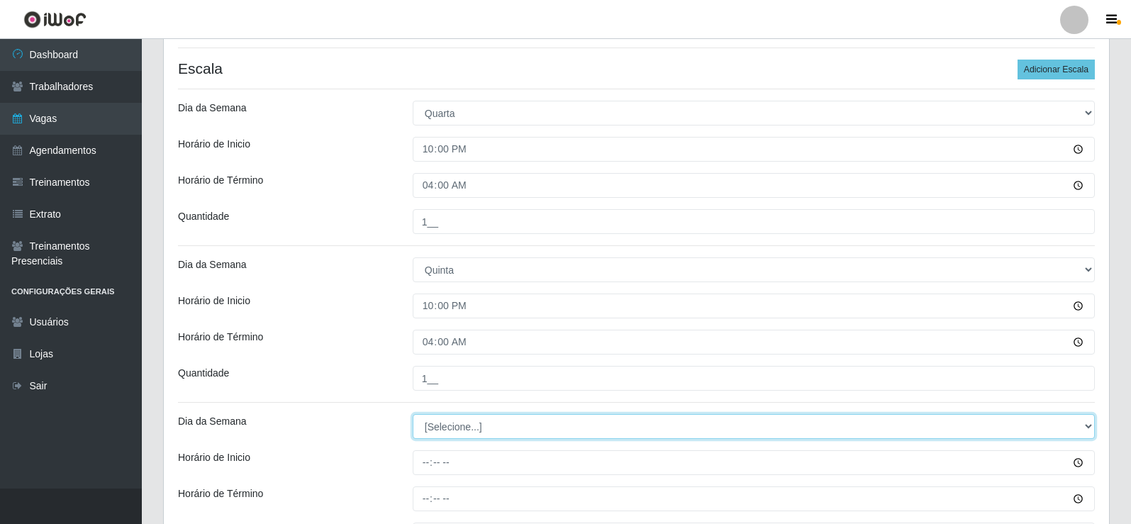
click at [486, 429] on select "[Selecione...] Segunda Terça Quarta Quinta Sexta Sábado Domingo" at bounding box center [754, 426] width 682 height 25
select select "5"
click at [413, 414] on select "[Selecione...] Segunda Terça Quarta Quinta Sexta Sábado Domingo" at bounding box center [754, 426] width 682 height 25
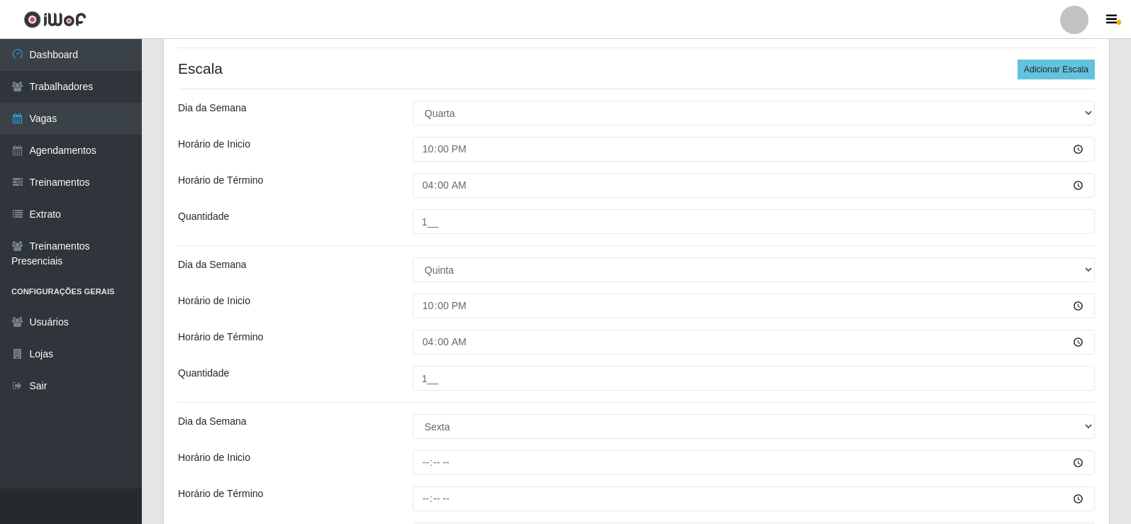
click at [371, 426] on div "Dia da Semana" at bounding box center [284, 426] width 235 height 25
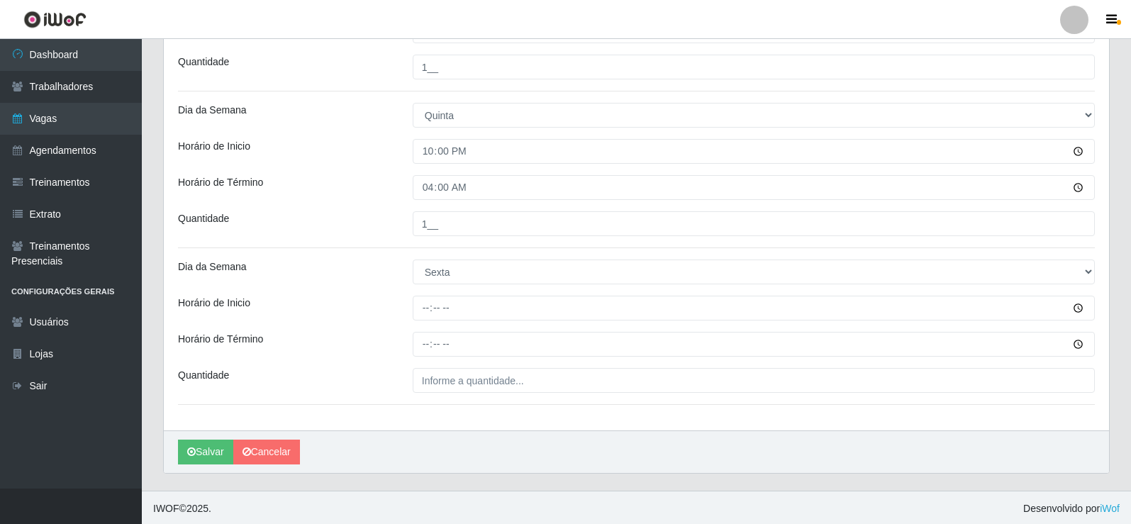
scroll to position [502, 0]
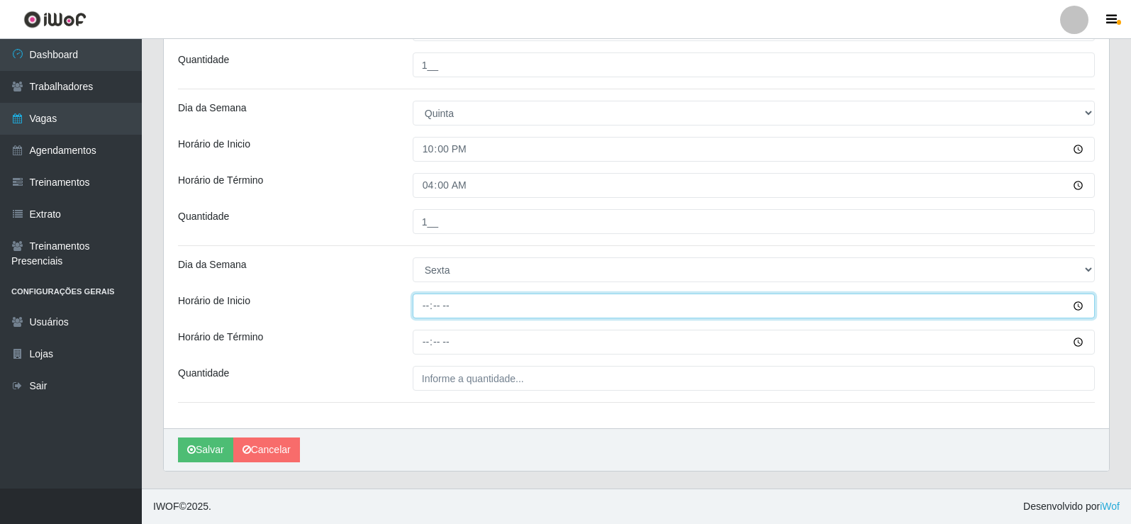
click at [428, 308] on input "Horário de Inicio" at bounding box center [754, 306] width 682 height 25
type input "22:00"
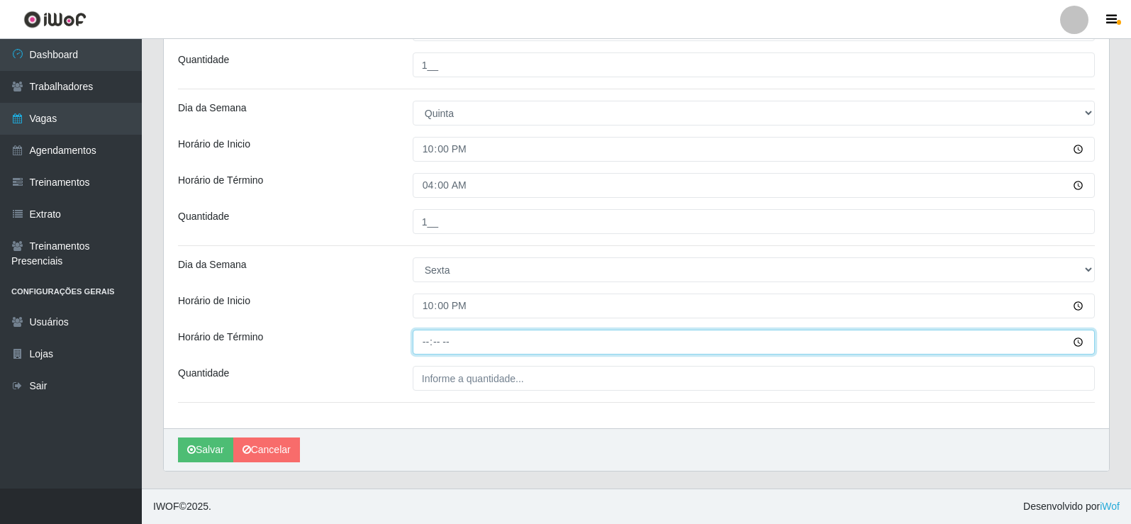
type input "04:00"
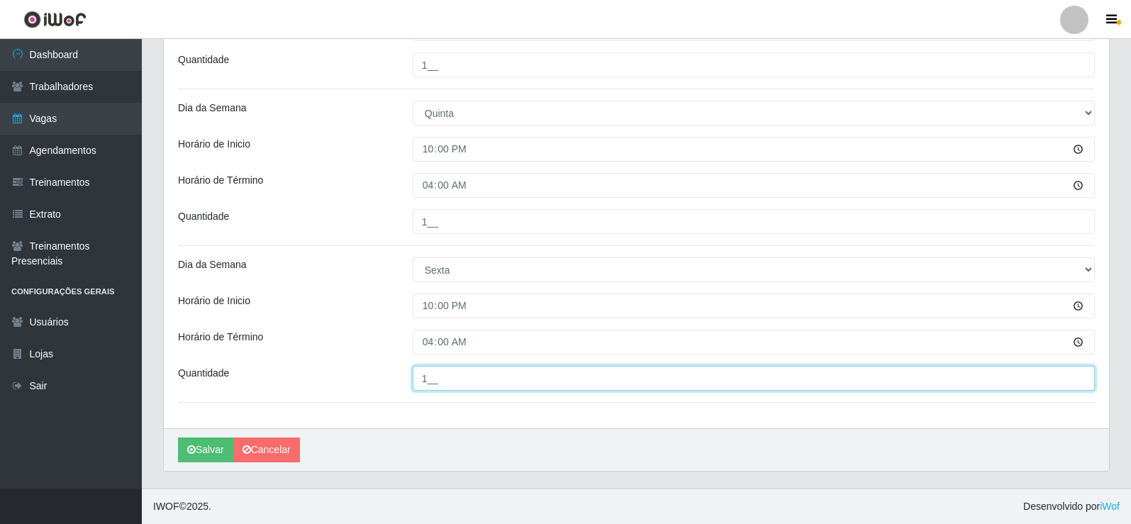
type input "1__"
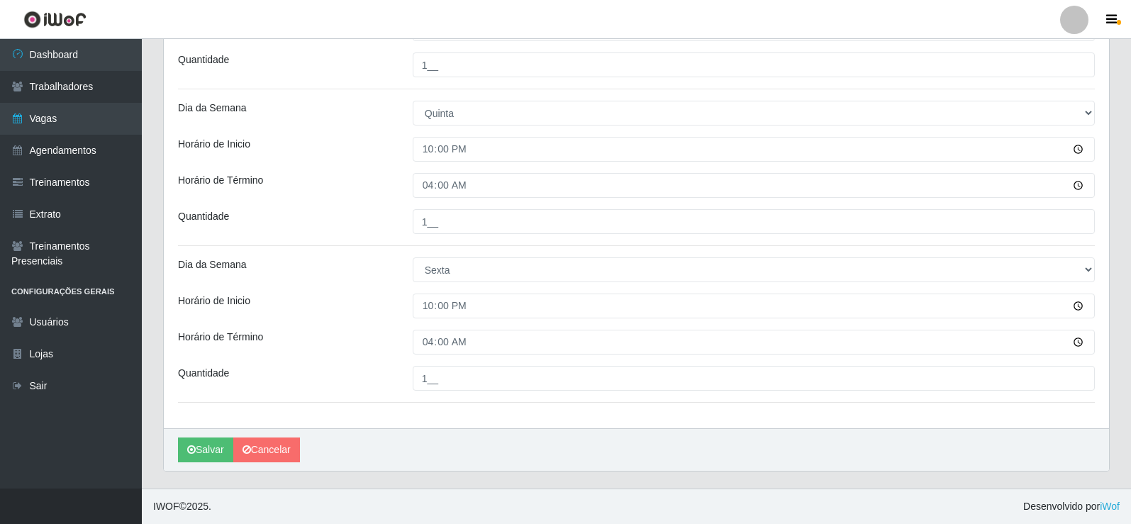
click at [419, 424] on div "[PERSON_NAME] Atakado - Centro de Distribuição Função [Selecione...] Auxiliar d…" at bounding box center [637, 24] width 946 height 809
click at [201, 446] on button "Salvar" at bounding box center [205, 450] width 55 height 25
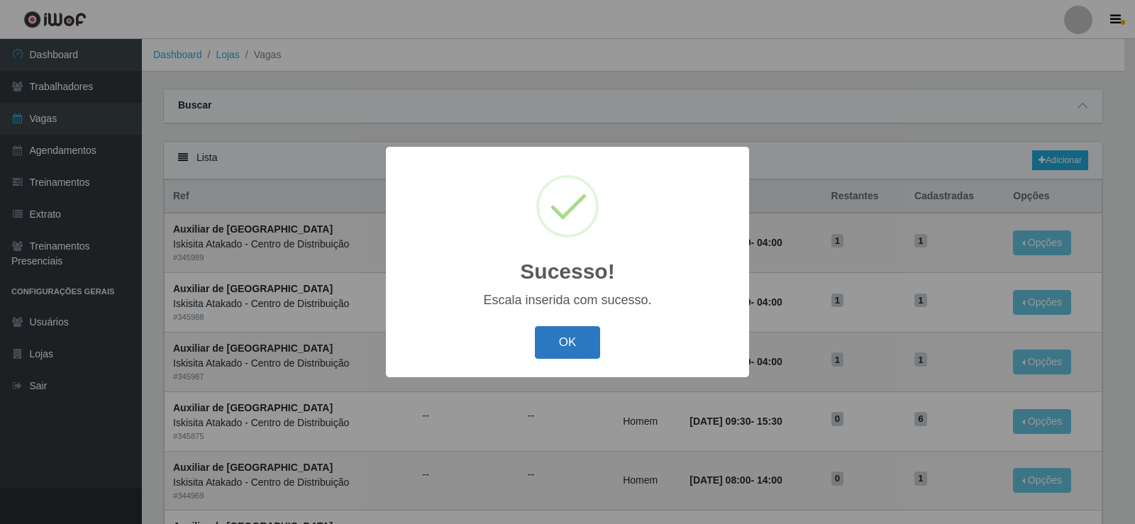
click at [573, 353] on button "OK" at bounding box center [568, 342] width 66 height 33
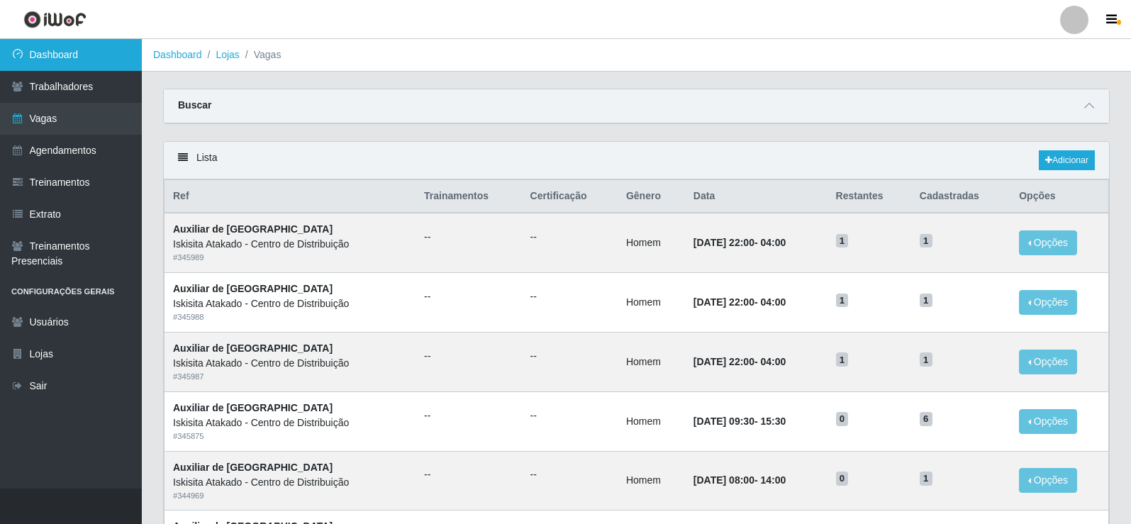
click at [45, 53] on link "Dashboard" at bounding box center [71, 55] width 142 height 32
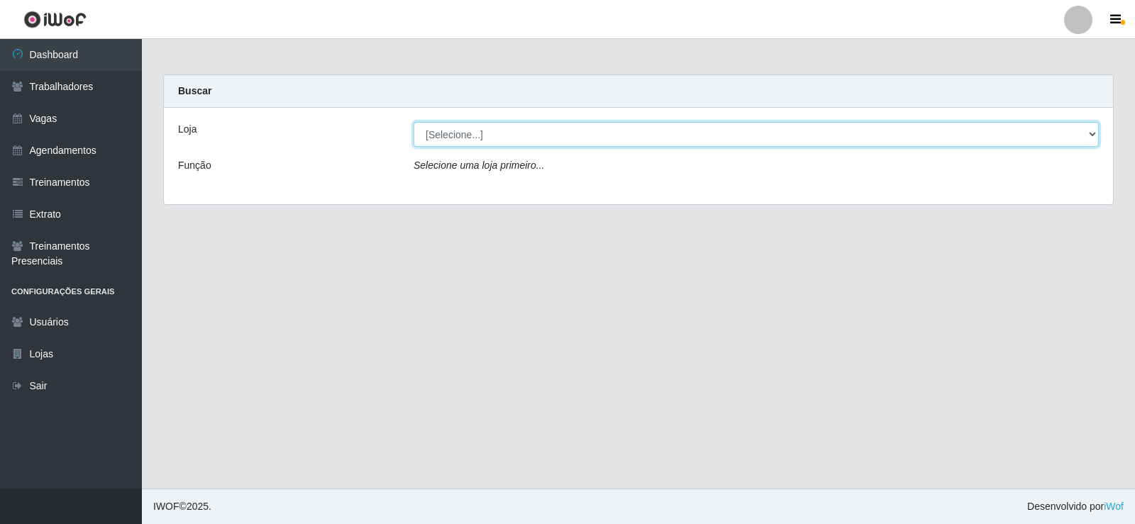
click at [502, 130] on select "[Selecione...] Iskisita Atakado - Centro de Distribuição" at bounding box center [756, 134] width 685 height 25
select select "425"
click at [414, 122] on select "[Selecione...] Iskisita Atakado - Centro de Distribuição" at bounding box center [756, 134] width 685 height 25
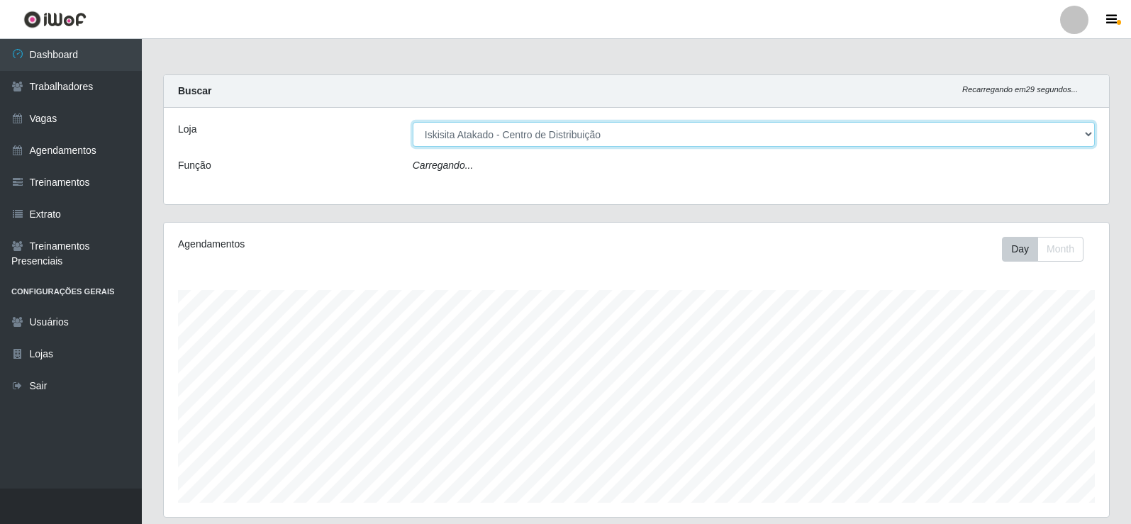
scroll to position [294, 946]
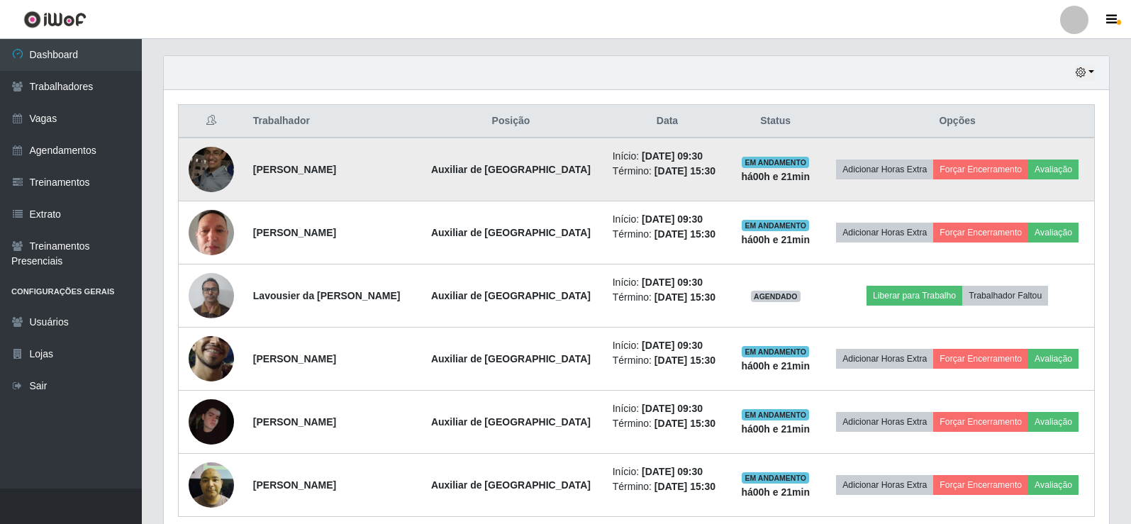
scroll to position [497, 0]
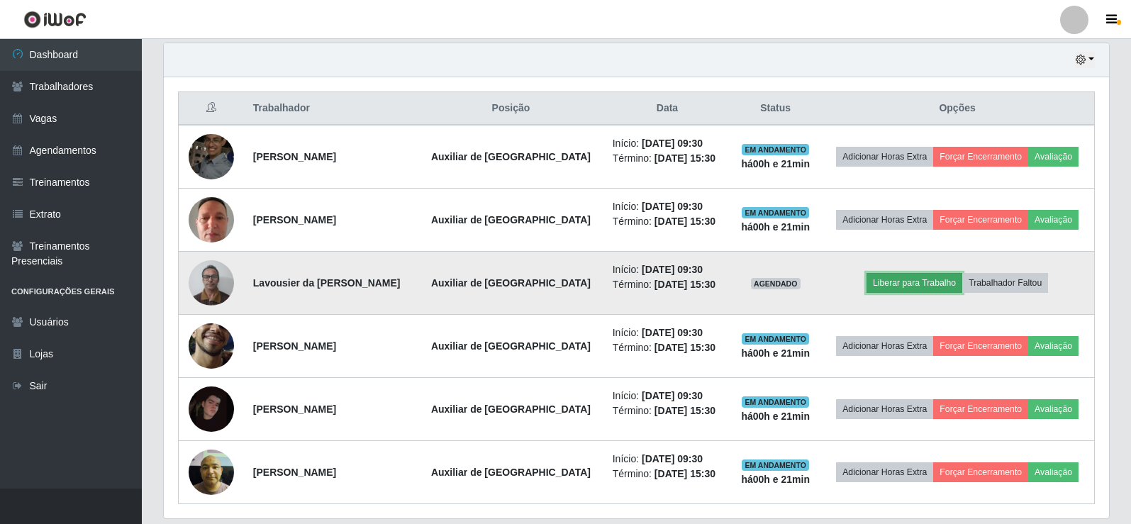
click at [893, 282] on button "Liberar para Trabalho" at bounding box center [915, 283] width 96 height 20
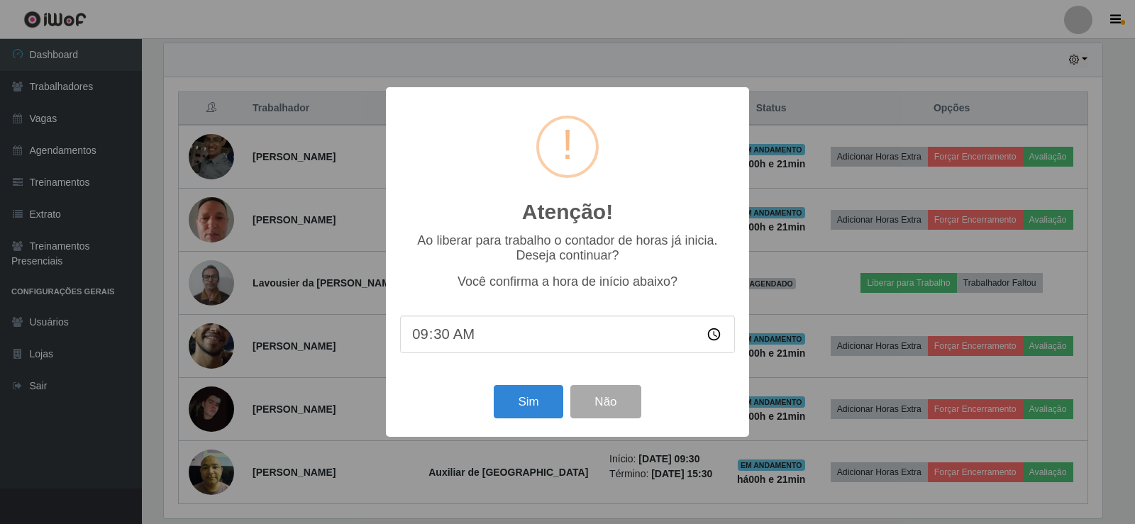
click at [431, 339] on input "09:30" at bounding box center [567, 335] width 335 height 38
click at [439, 343] on input "09:30" at bounding box center [567, 335] width 335 height 38
type input "09:50"
click at [527, 406] on button "Sim" at bounding box center [528, 401] width 69 height 33
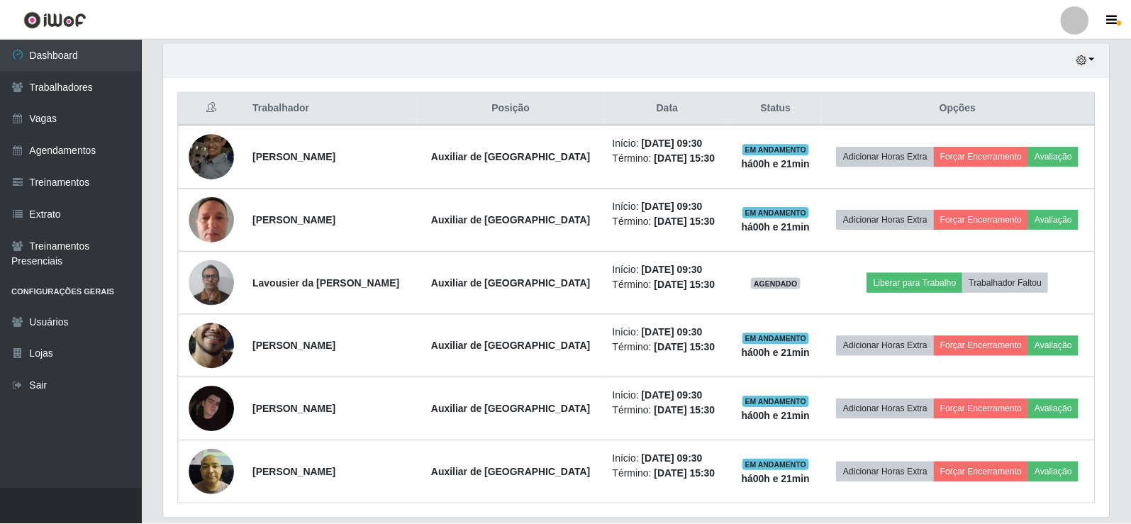
scroll to position [294, 946]
